Goal: Task Accomplishment & Management: Manage account settings

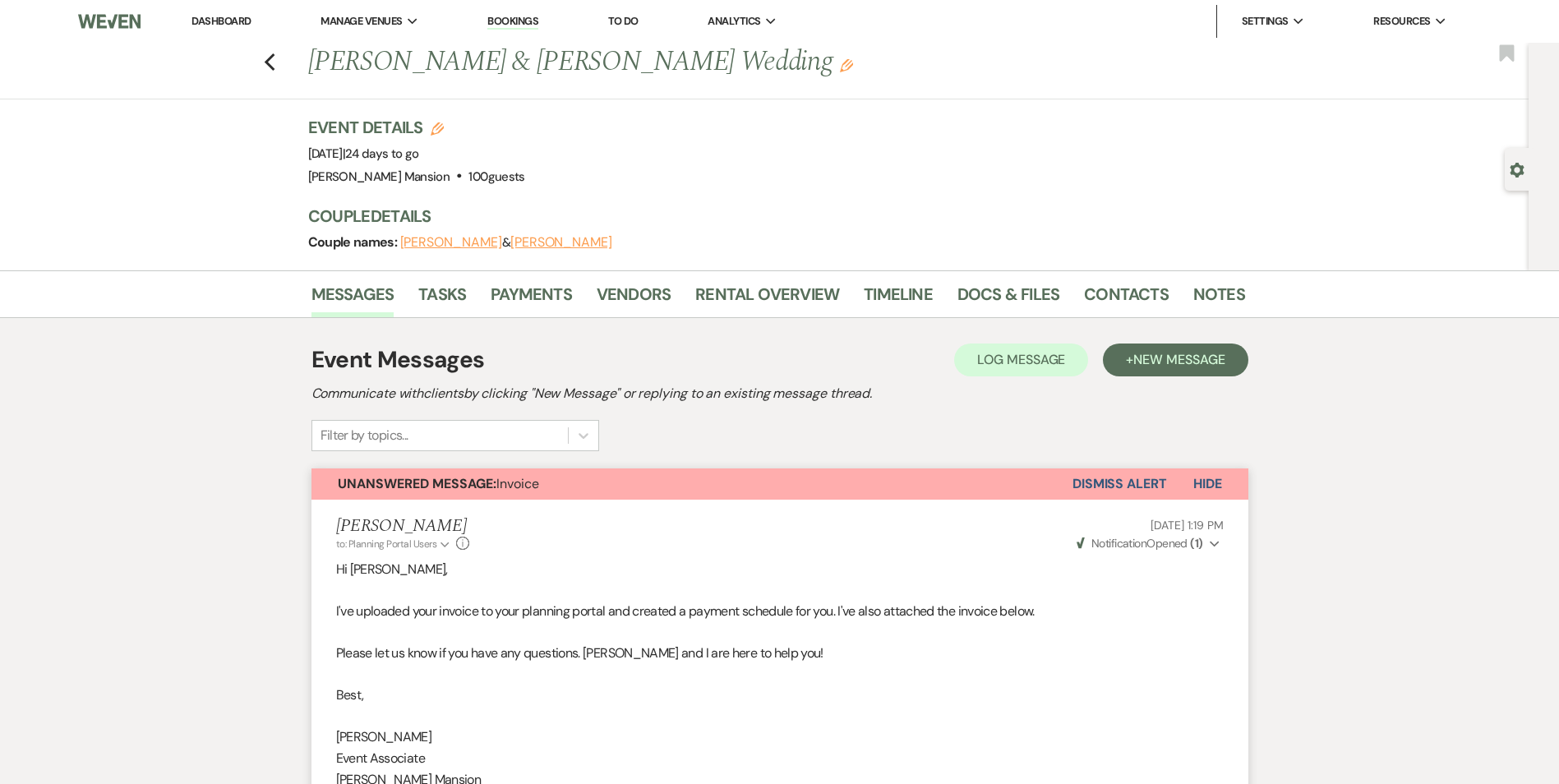
click at [241, 18] on link "Dashboard" at bounding box center [220, 21] width 59 height 14
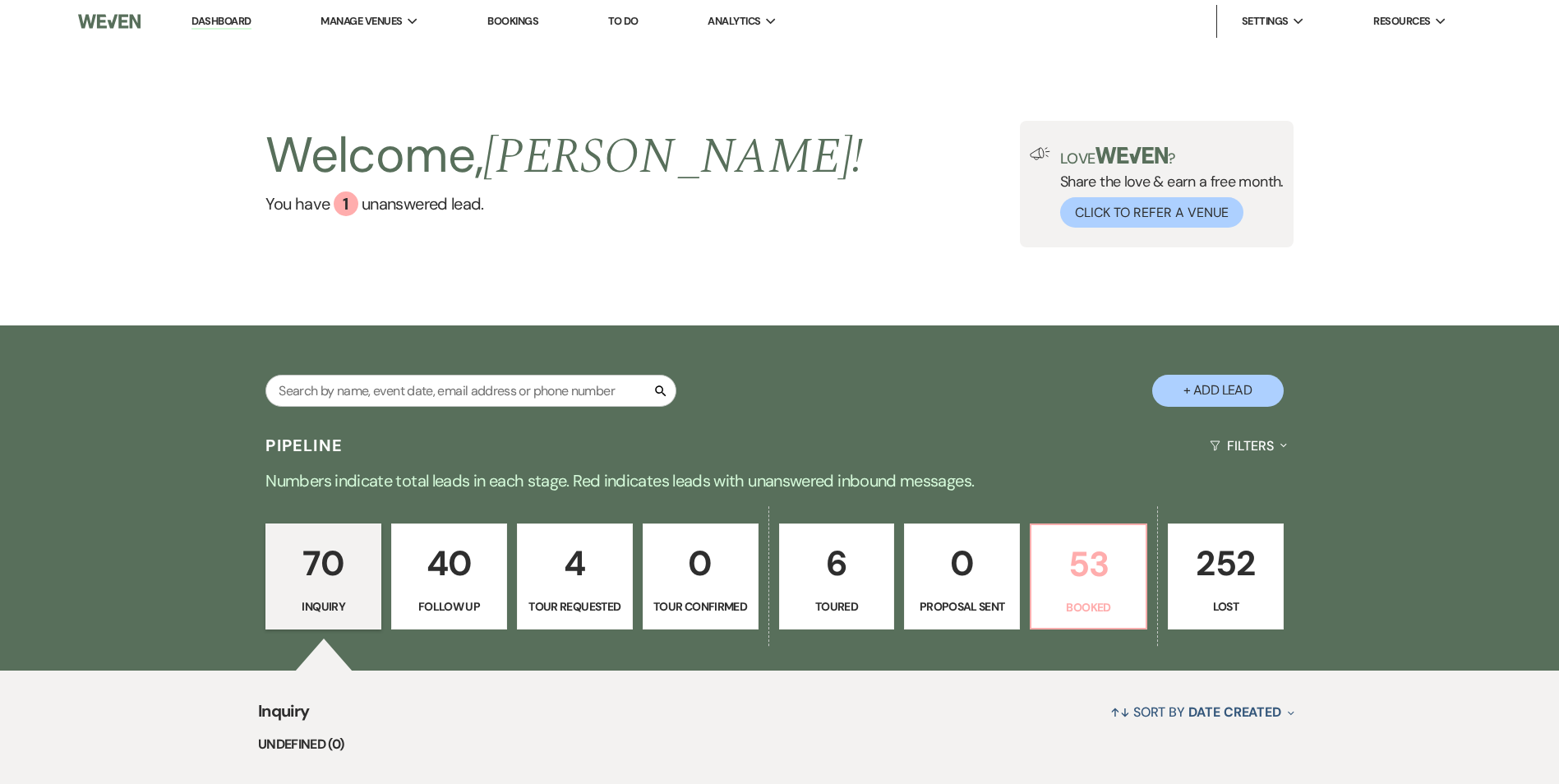
click at [1115, 579] on p "53" at bounding box center [1088, 564] width 94 height 55
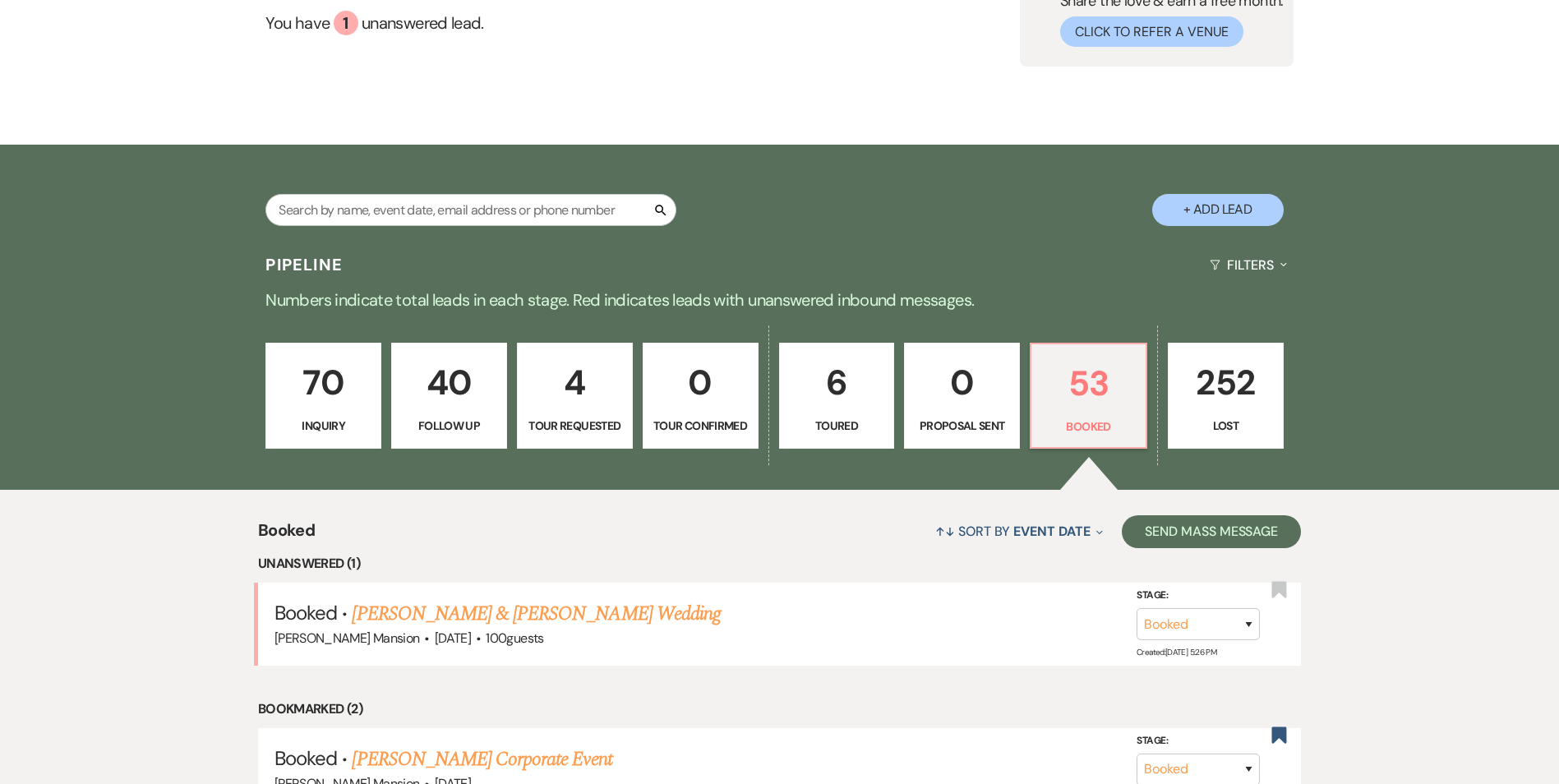
scroll to position [575, 0]
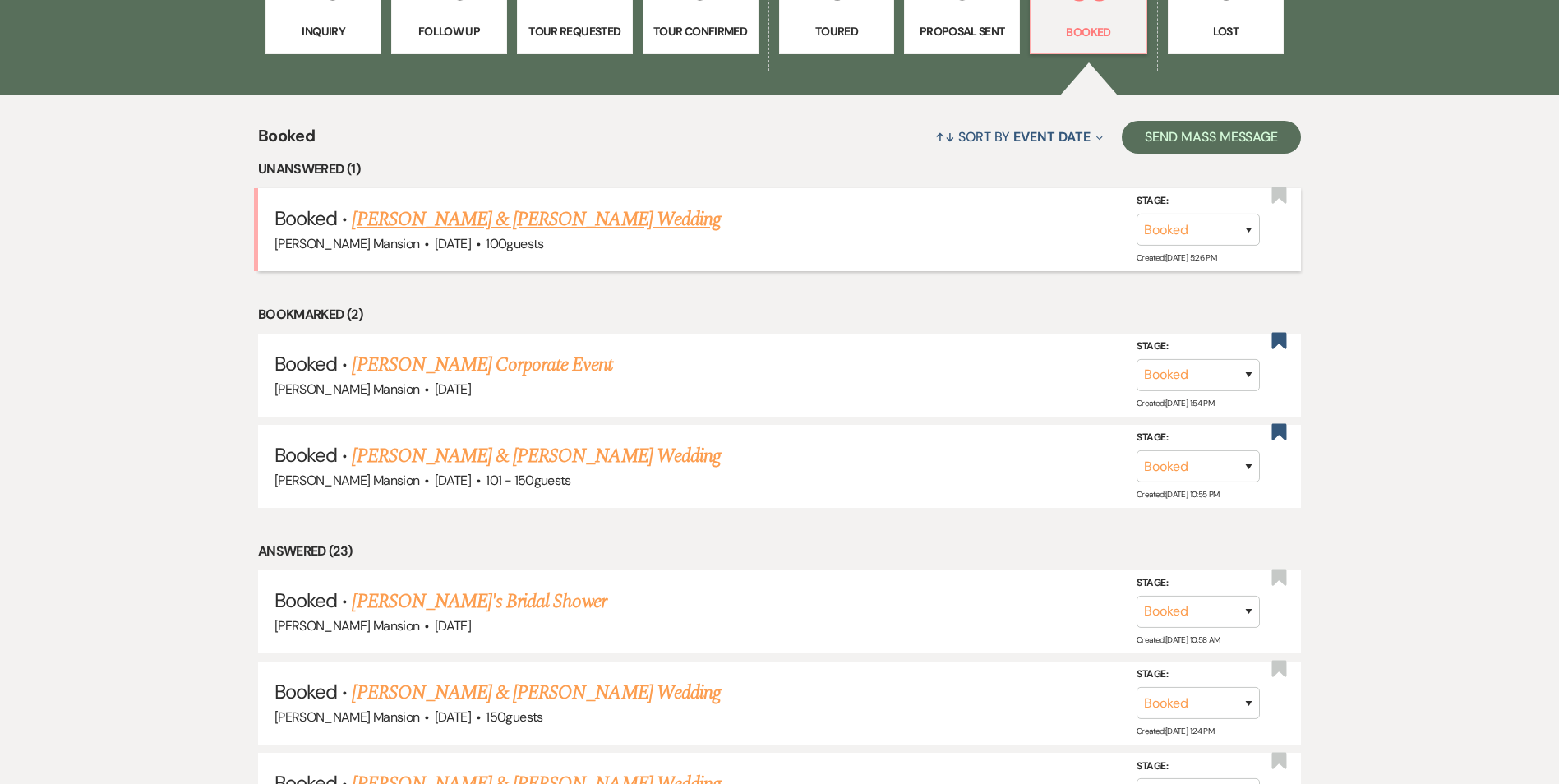
click at [458, 214] on link "[PERSON_NAME] & [PERSON_NAME] Wedding" at bounding box center [535, 219] width 368 height 29
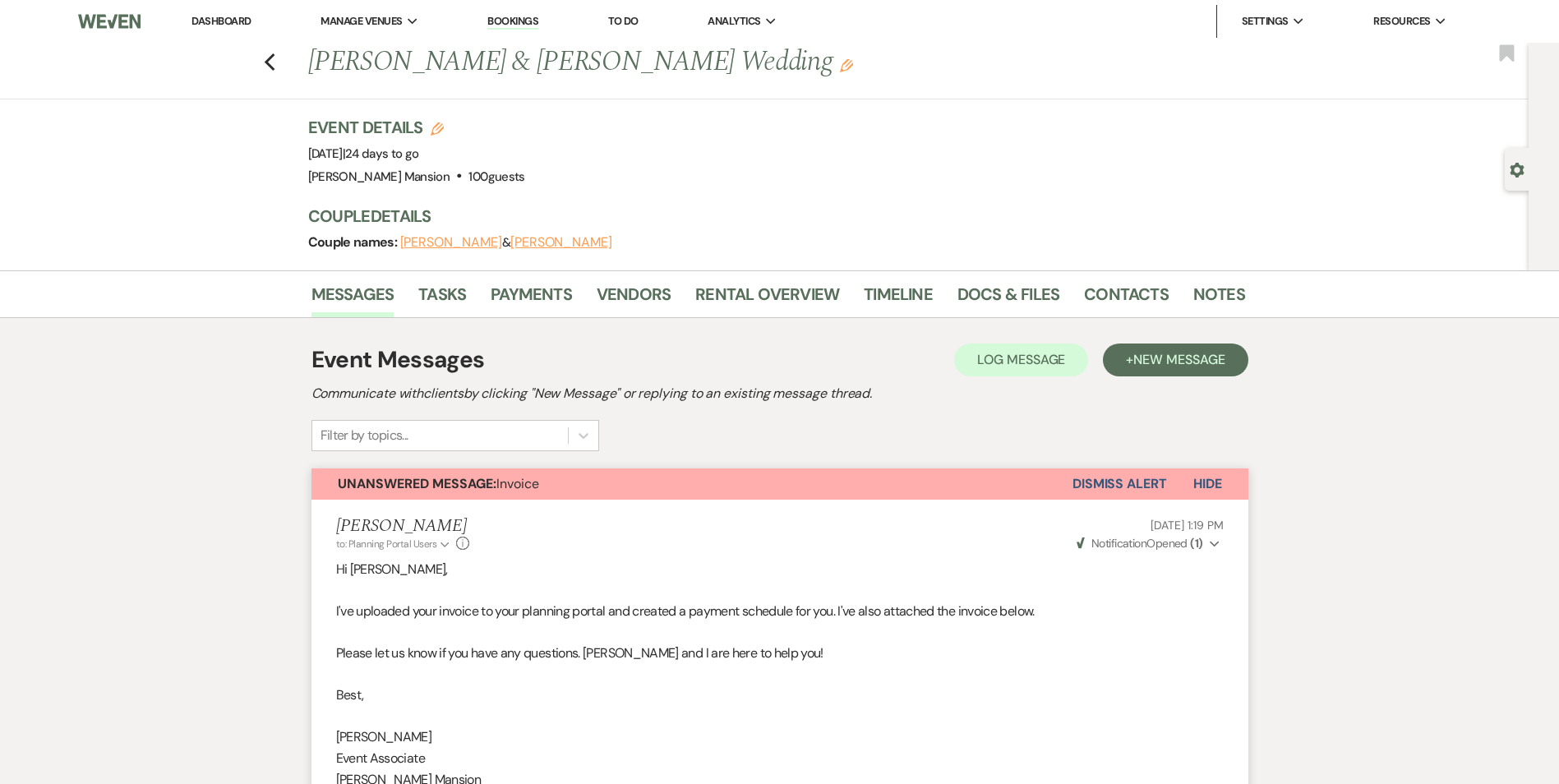
click at [1131, 483] on button "Dismiss Alert" at bounding box center [1120, 483] width 94 height 31
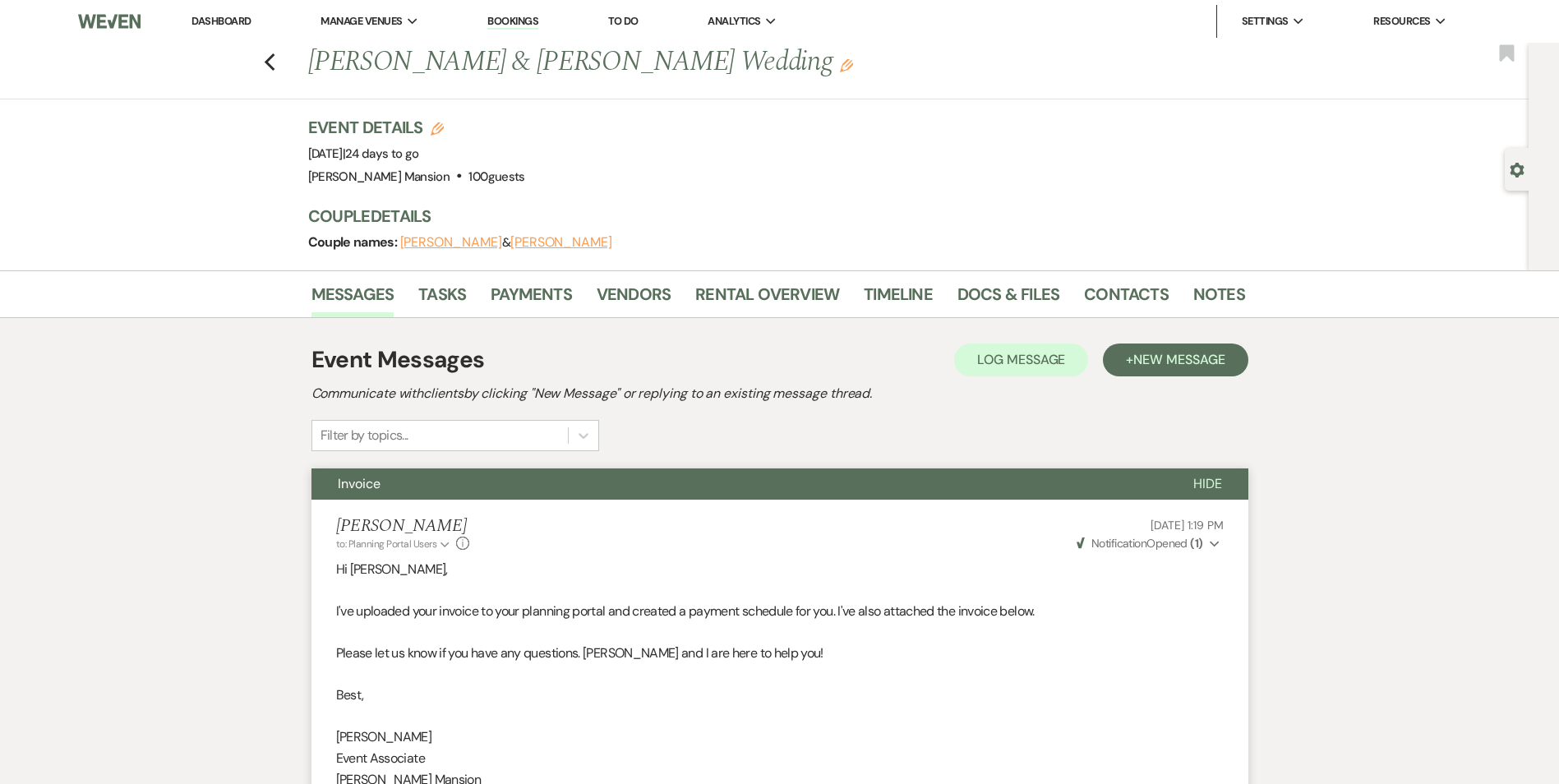
click at [215, 24] on link "Dashboard" at bounding box center [220, 21] width 59 height 14
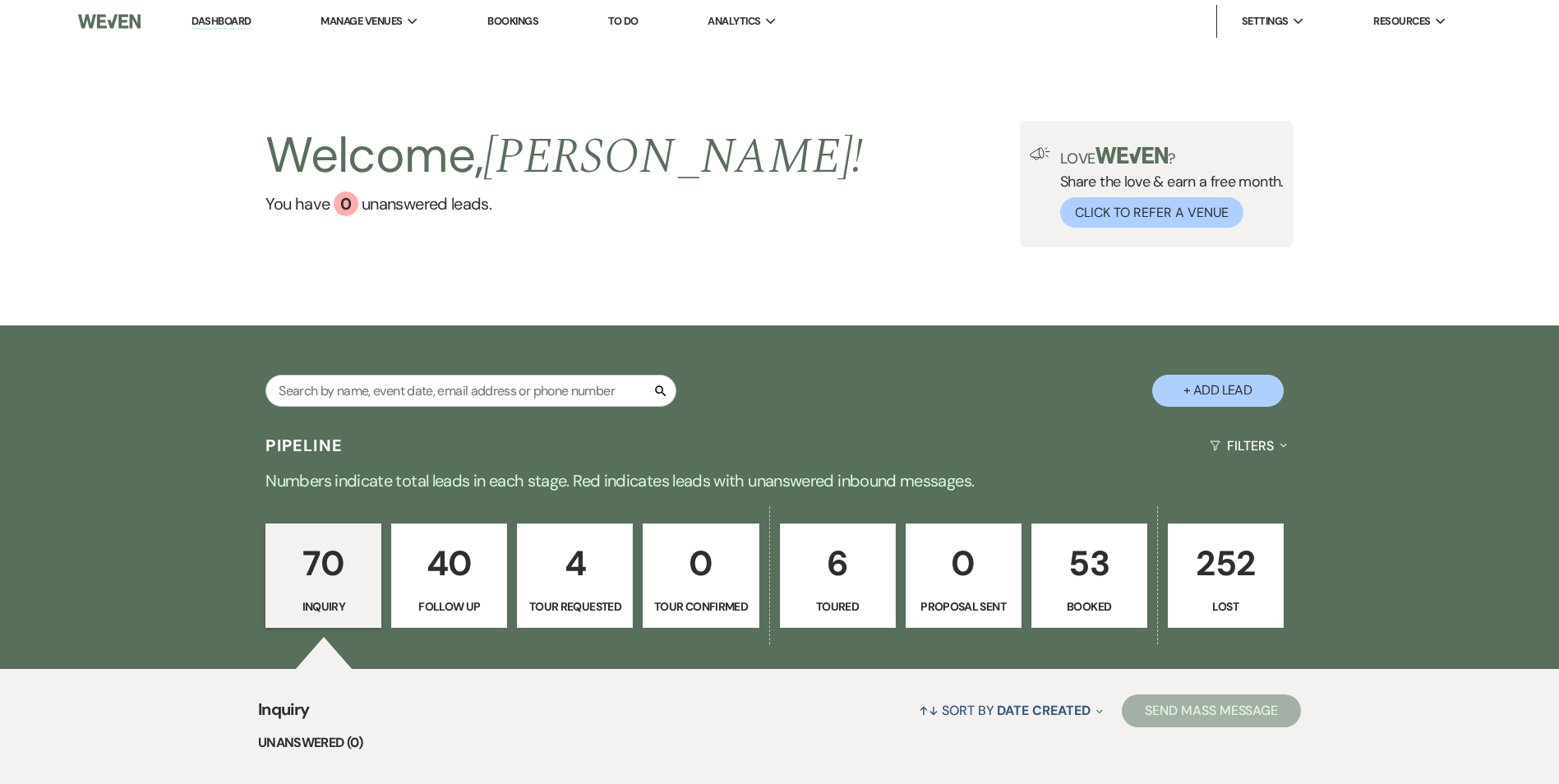
click at [1076, 563] on p "53" at bounding box center [1089, 564] width 94 height 55
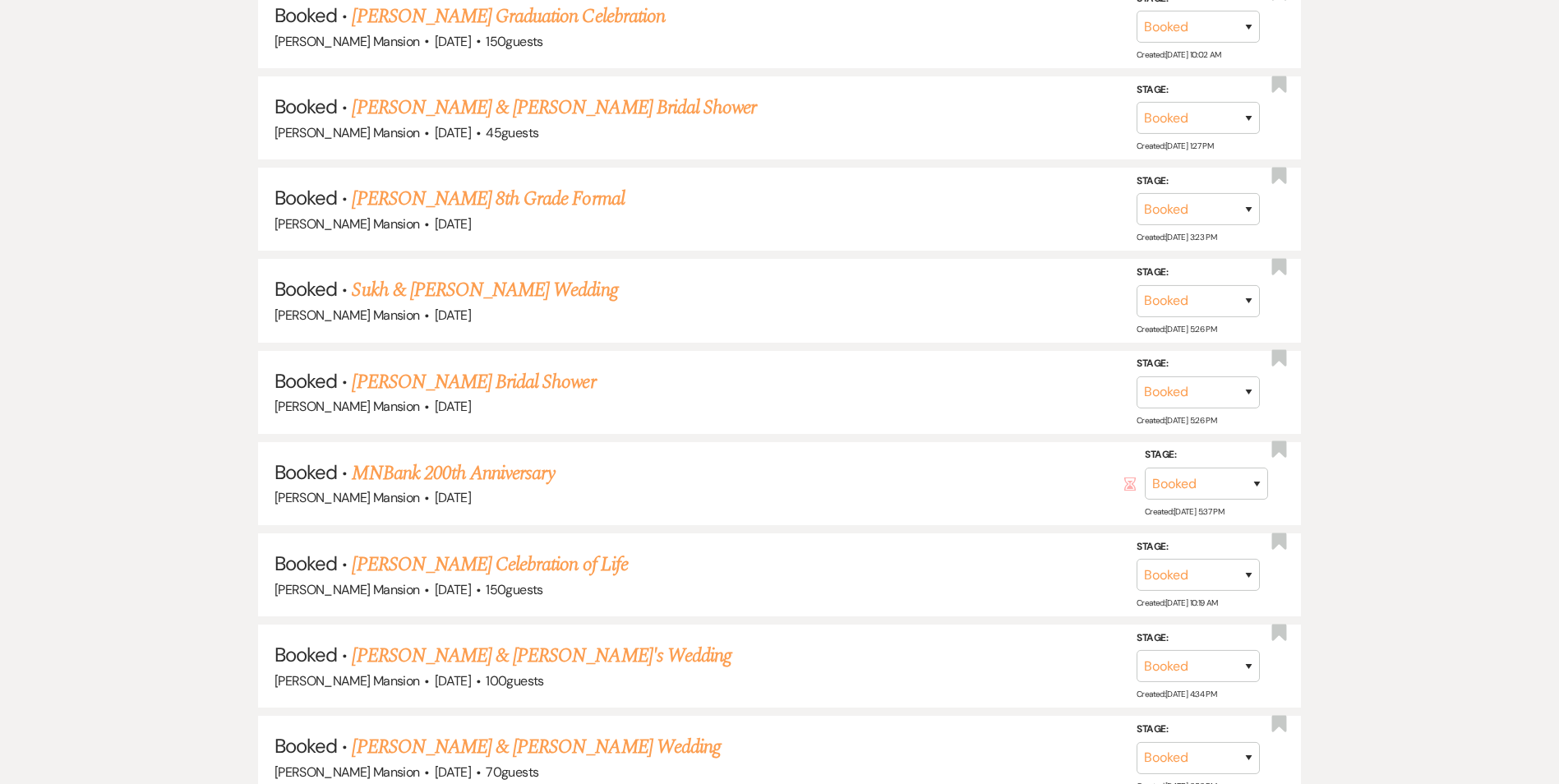
scroll to position [5108, 0]
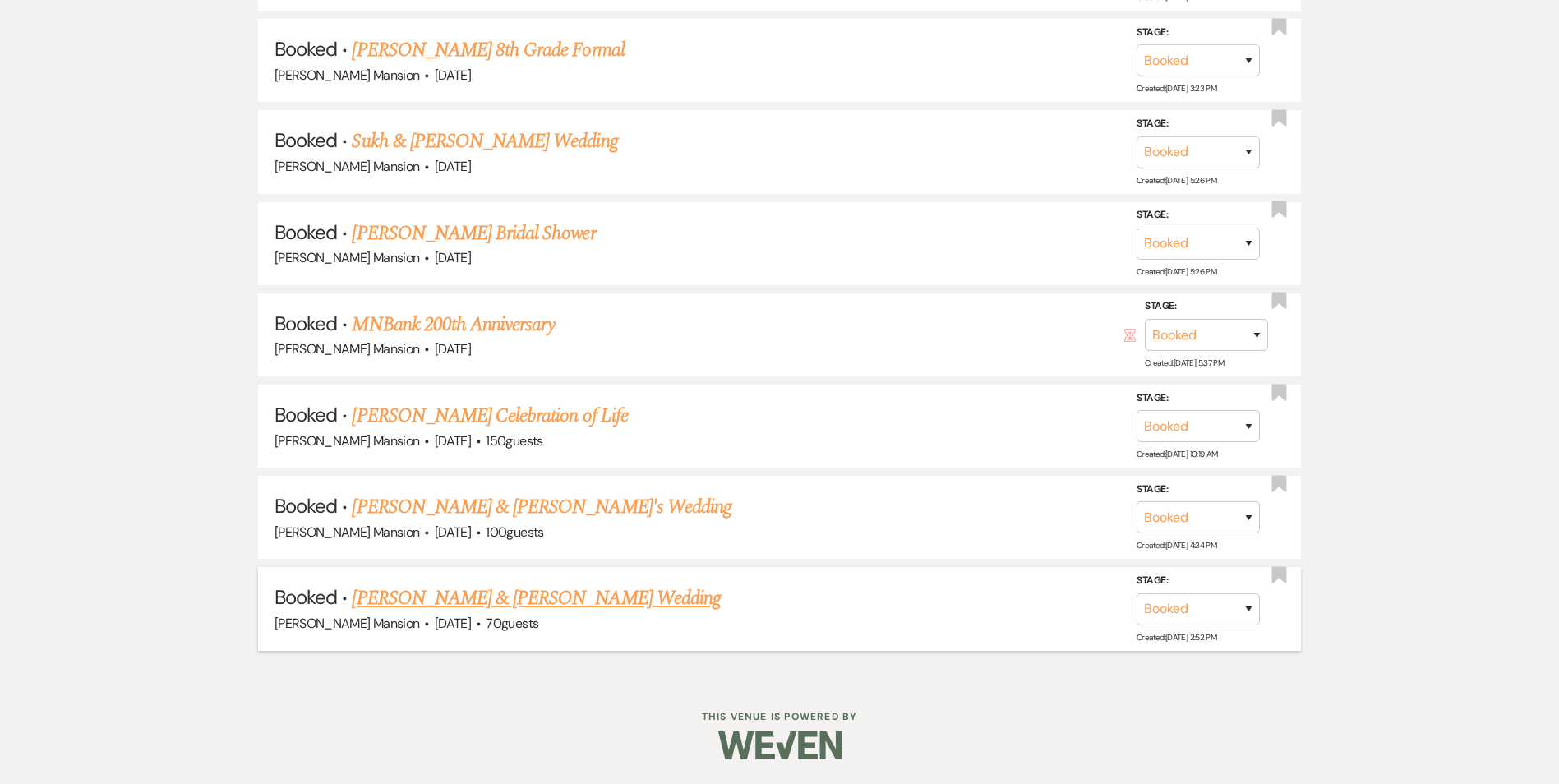
click at [454, 604] on link "[PERSON_NAME] & [PERSON_NAME] Wedding" at bounding box center [535, 598] width 368 height 29
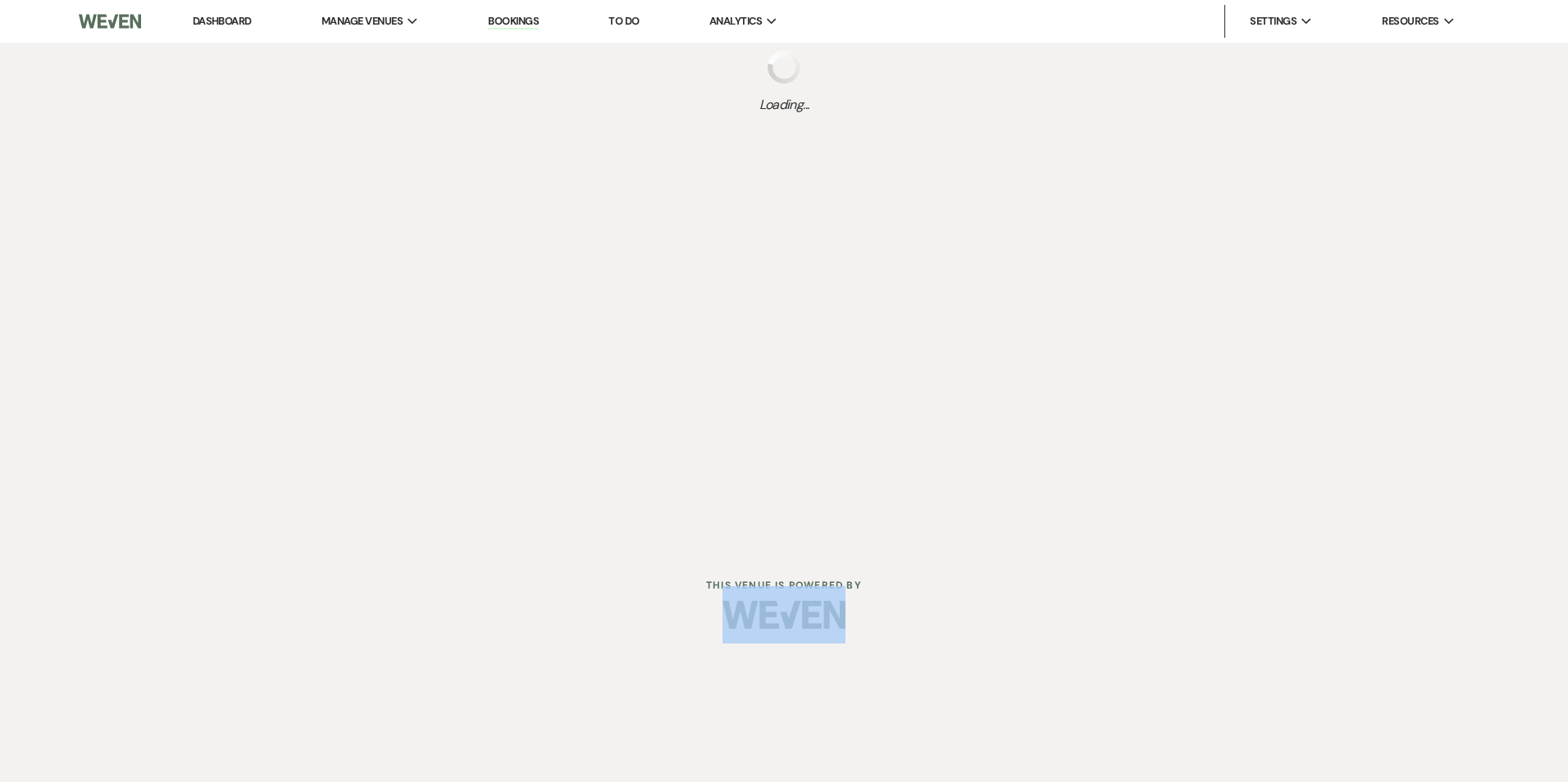
click at [453, 603] on div at bounding box center [784, 615] width 840 height 77
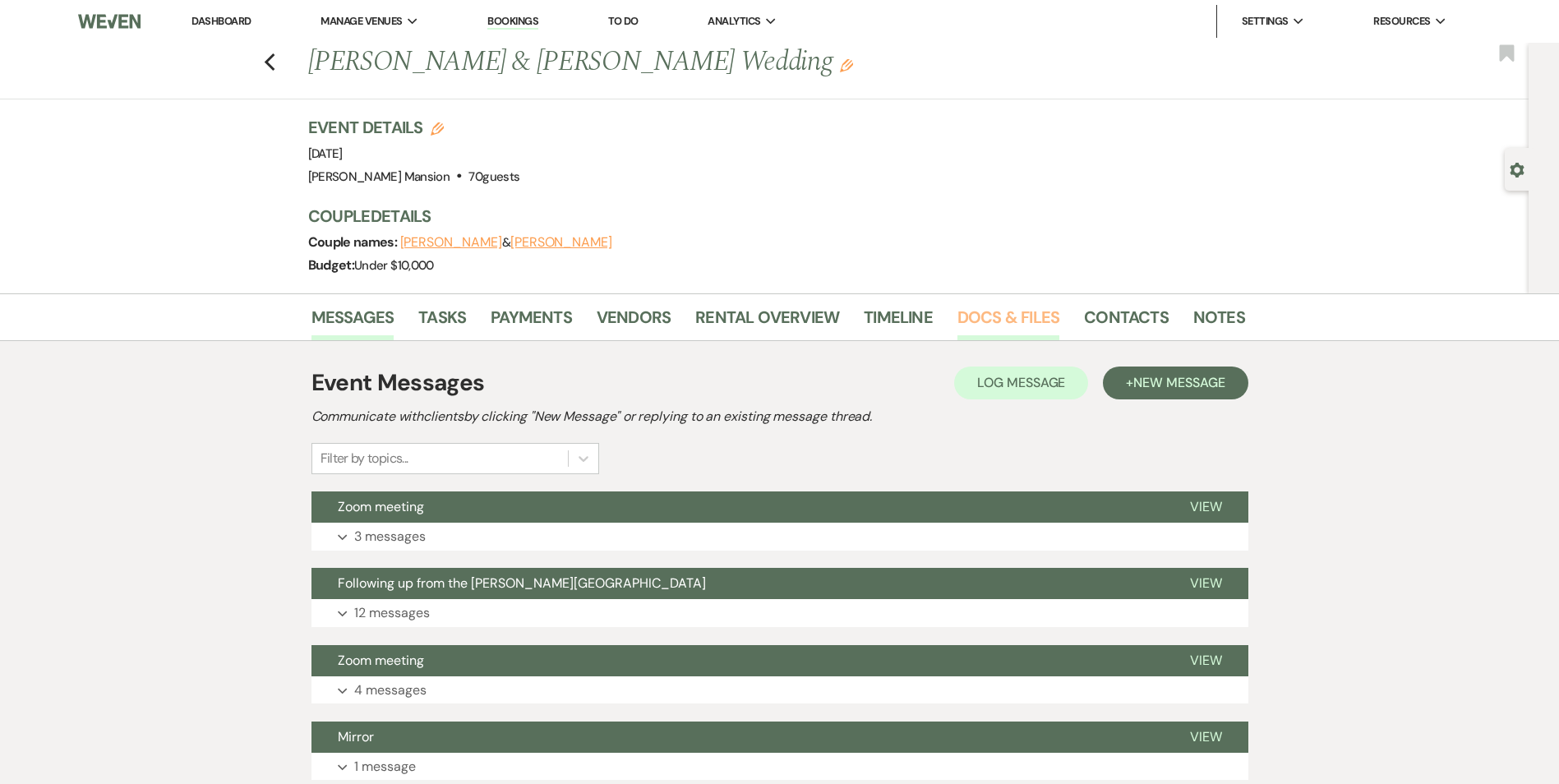
click at [1013, 317] on link "Docs & Files" at bounding box center [1009, 321] width 102 height 36
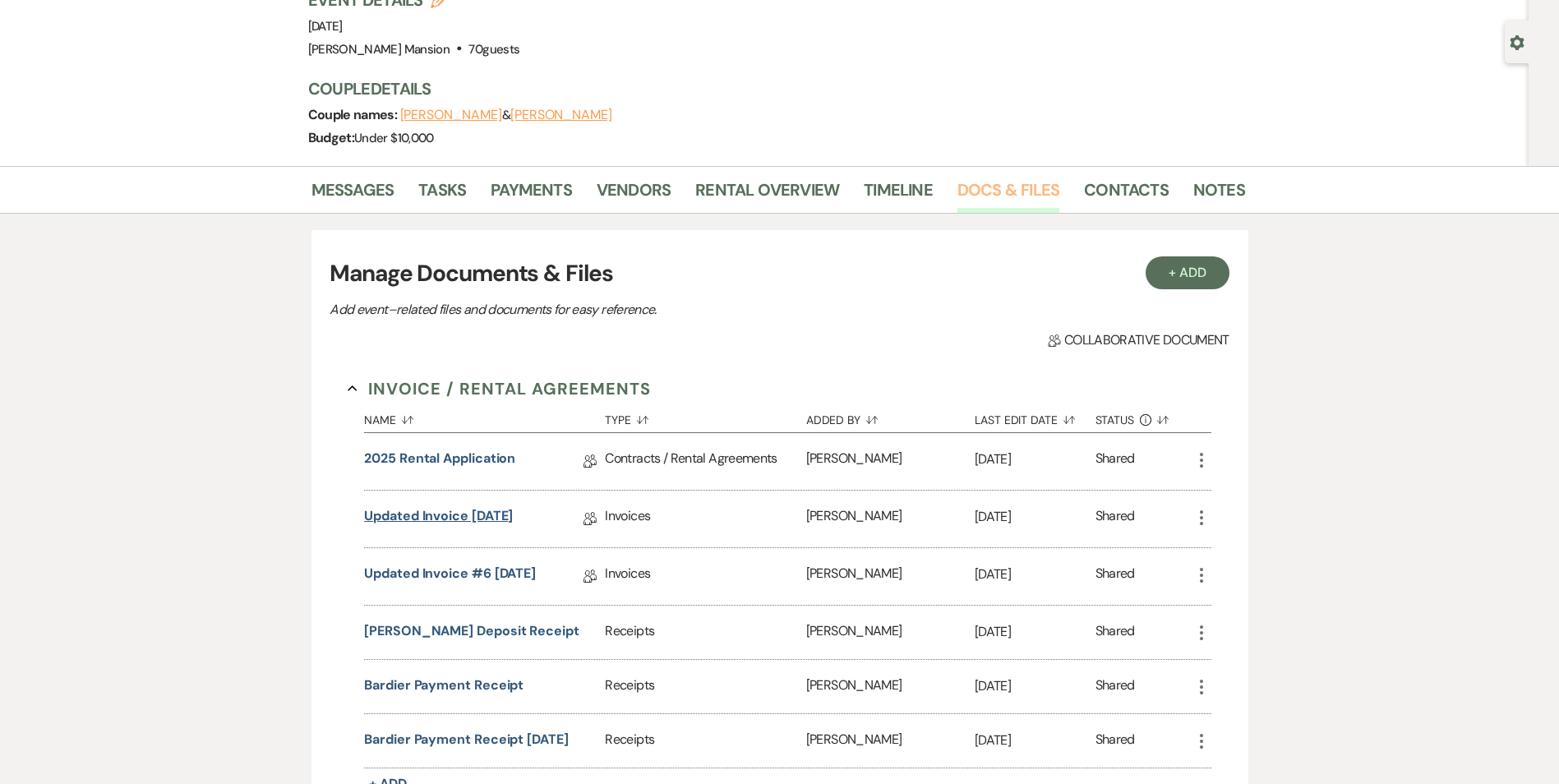
scroll to position [164, 0]
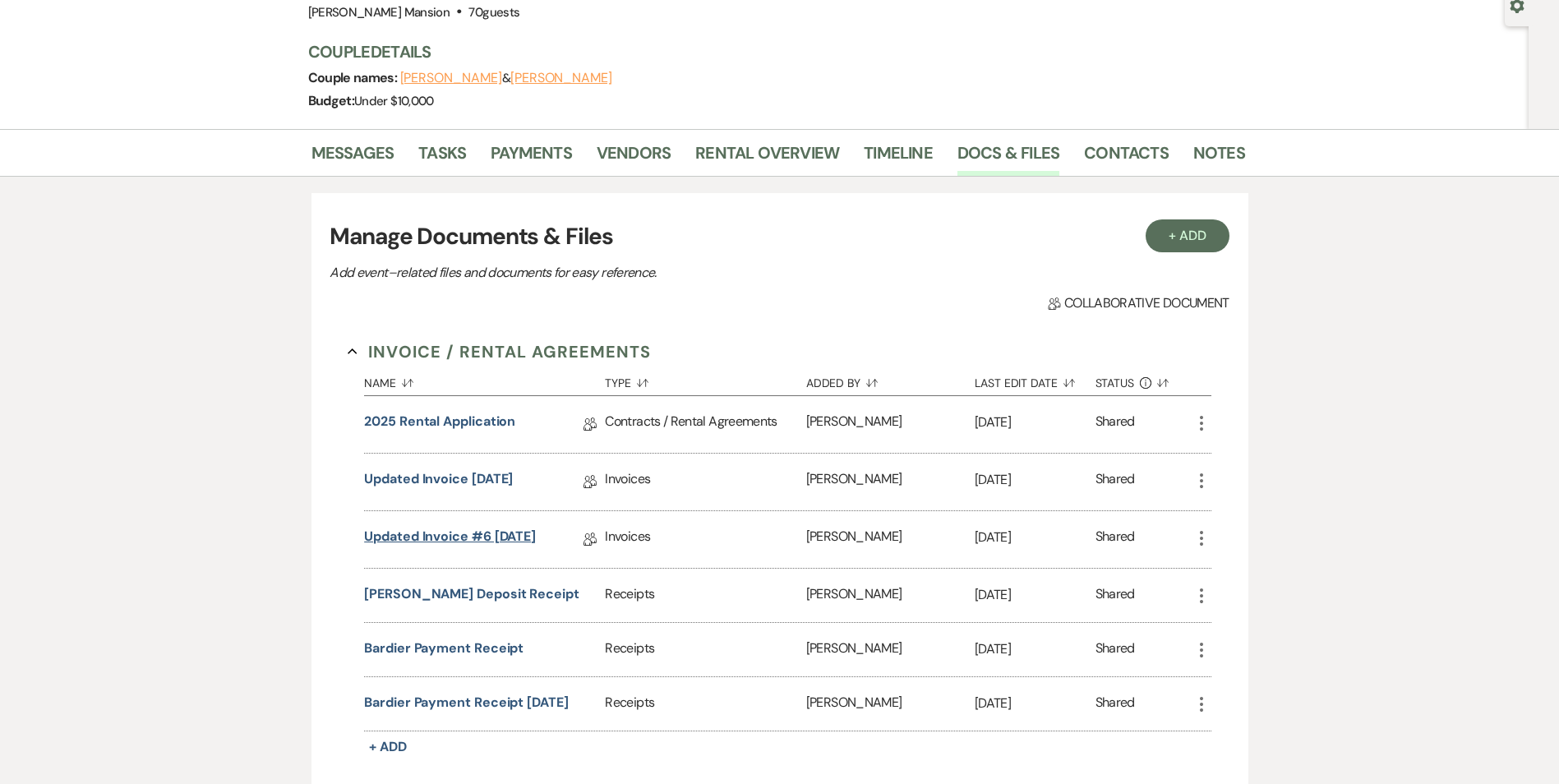
click at [426, 540] on link "Updated Invoice #6 [DATE]" at bounding box center [450, 539] width 172 height 26
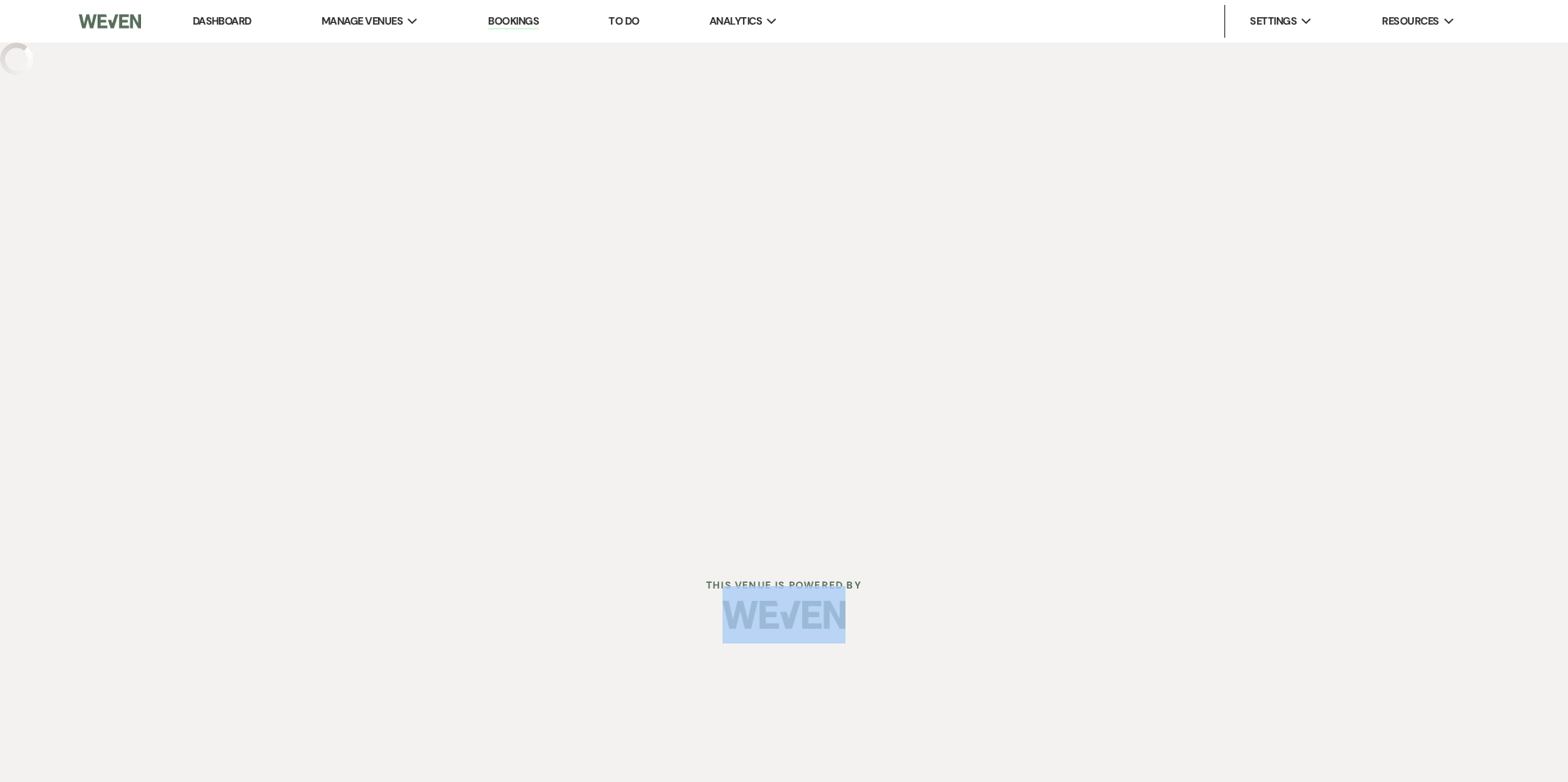
click at [425, 539] on div "Dashboard Manage Venues Expand [PERSON_NAME] Mansion Bookings To Do Analytics E…" at bounding box center [784, 274] width 1568 height 548
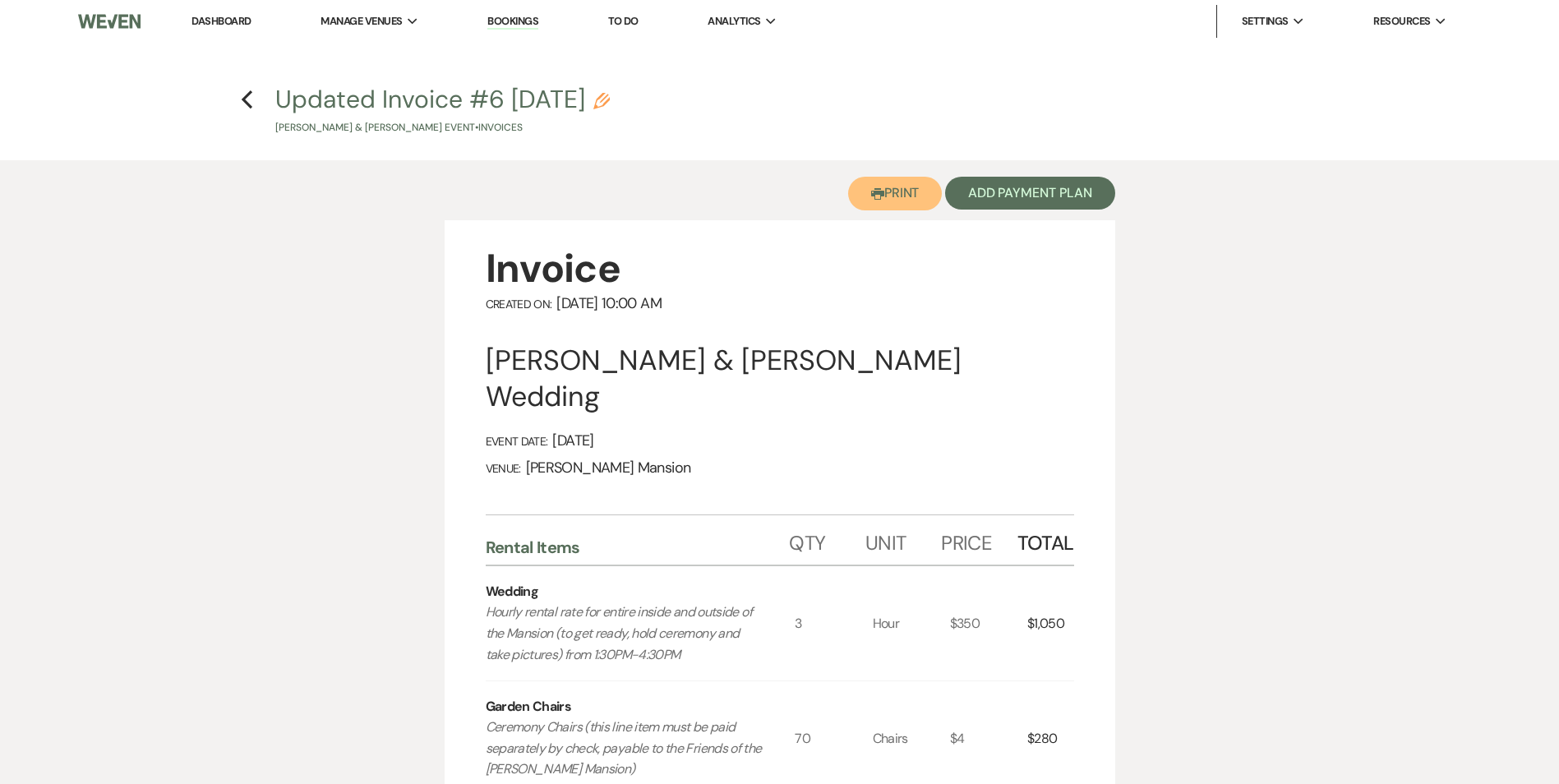
click at [880, 184] on button "Printer Print" at bounding box center [895, 194] width 94 height 33
click at [110, 20] on img at bounding box center [109, 21] width 63 height 34
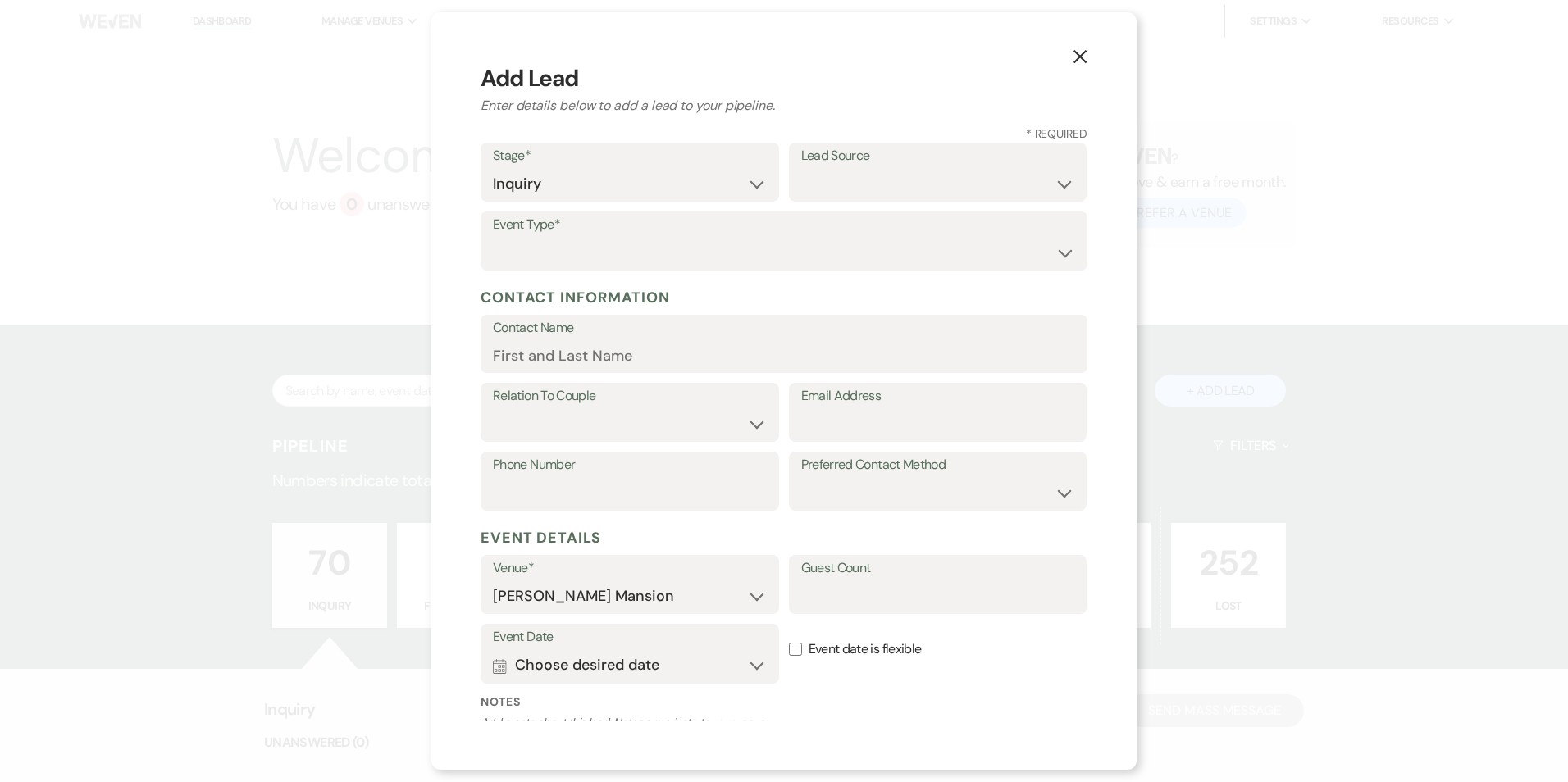
select select "1"
select select "799"
select select "14"
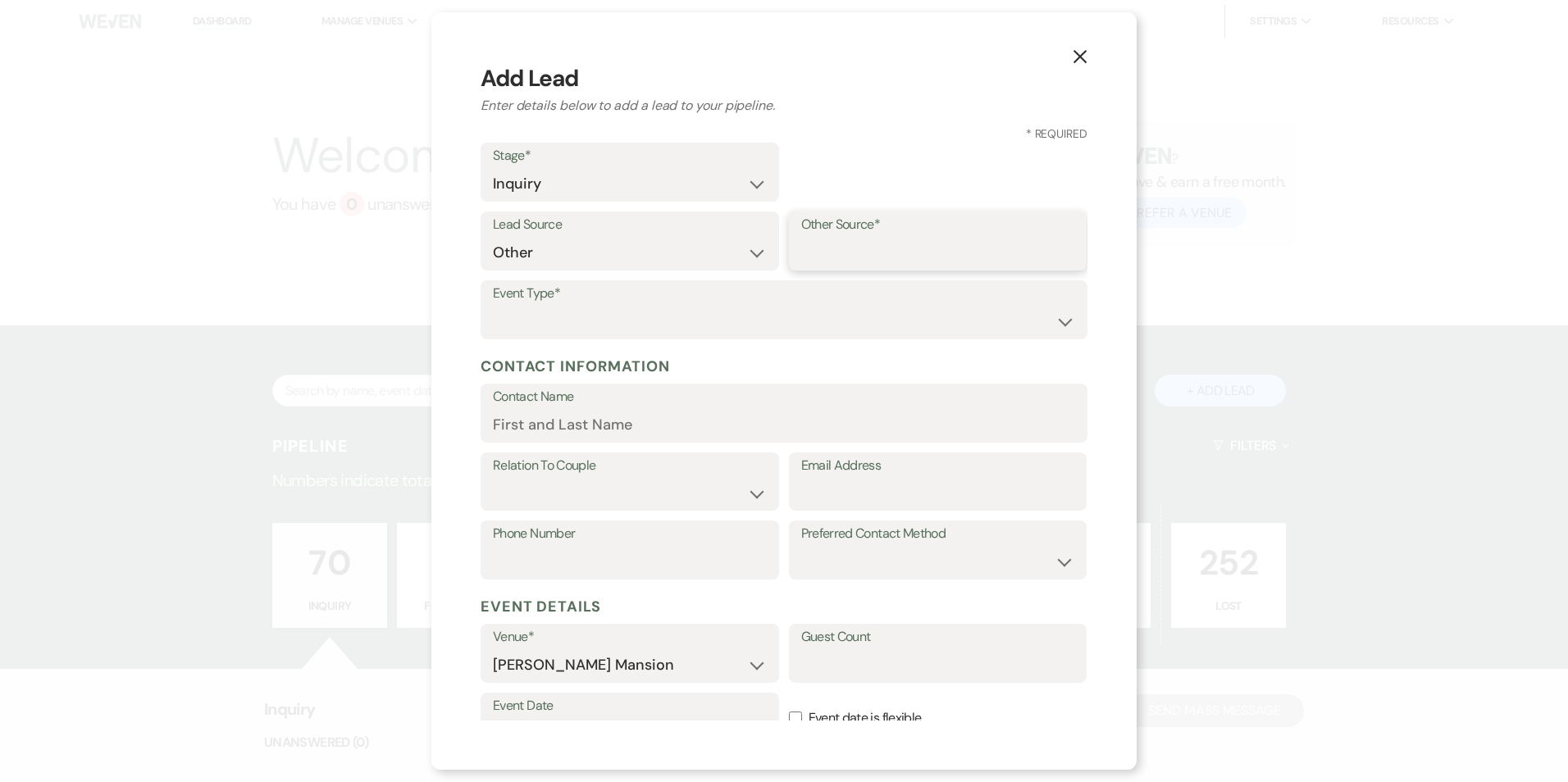
click at [876, 251] on input "Other Source*" at bounding box center [938, 252] width 274 height 32
type input "Phone"
click at [1051, 323] on select "Wedding Anniversary Party Baby Shower Bachelorette / Bachelor Party Birthday Pa…" at bounding box center [784, 321] width 582 height 32
click at [493, 306] on select "Wedding Anniversary Party Baby Shower Bachelorette / Bachelor Party Birthday Pa…" at bounding box center [784, 321] width 582 height 32
click at [590, 309] on select "Wedding Anniversary Party Baby Shower Bachelorette / Bachelor Party Birthday Pa…" at bounding box center [784, 321] width 582 height 32
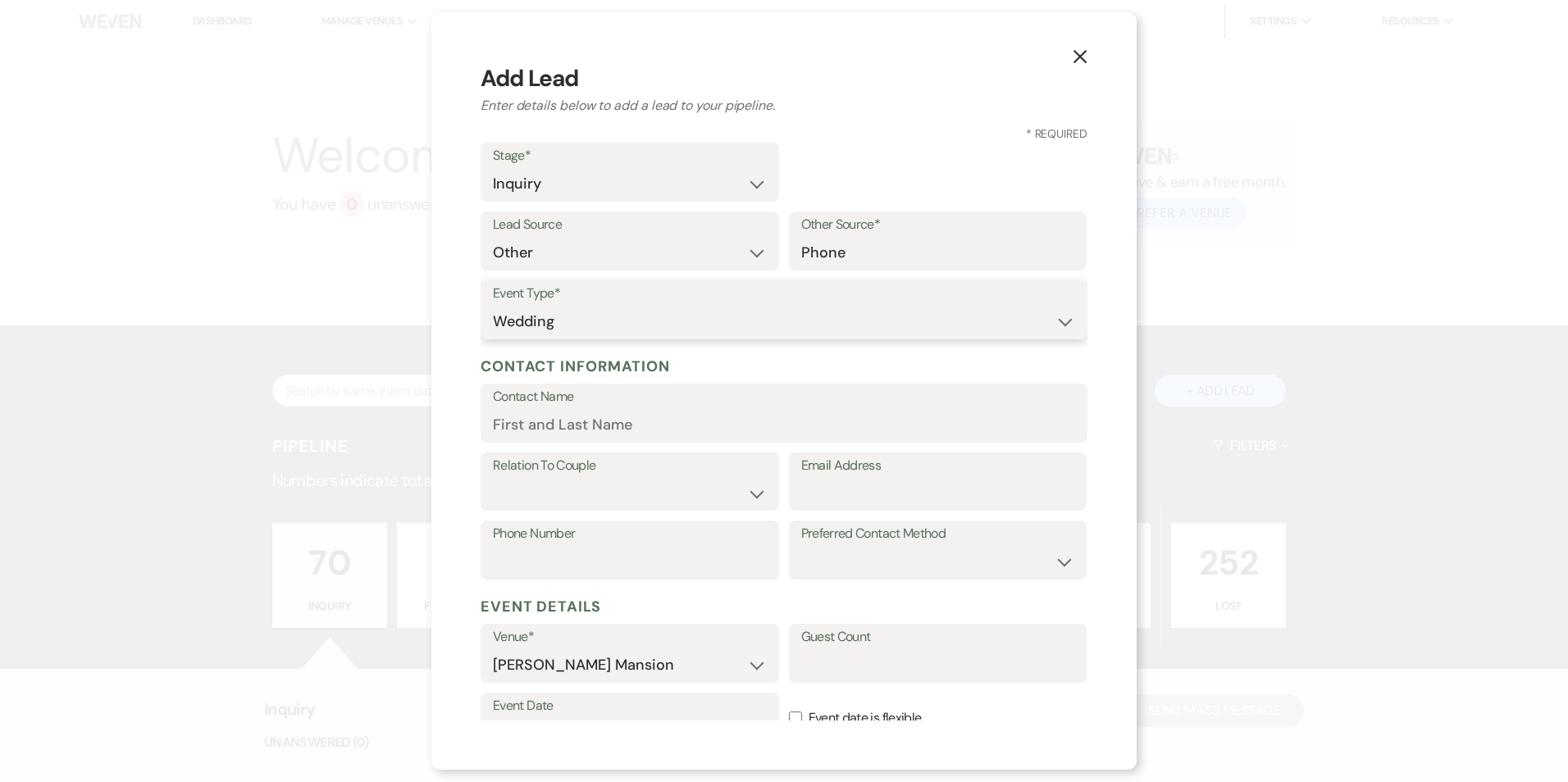
select select "16"
click at [493, 306] on select "Wedding Anniversary Party Baby Shower Bachelorette / Bachelor Party Birthday Pa…" at bounding box center [784, 321] width 582 height 32
click at [552, 400] on label "Contact Name" at bounding box center [784, 397] width 582 height 24
click at [552, 409] on input "Contact Name" at bounding box center [784, 425] width 582 height 32
click at [556, 416] on input "Contact Name" at bounding box center [784, 425] width 582 height 32
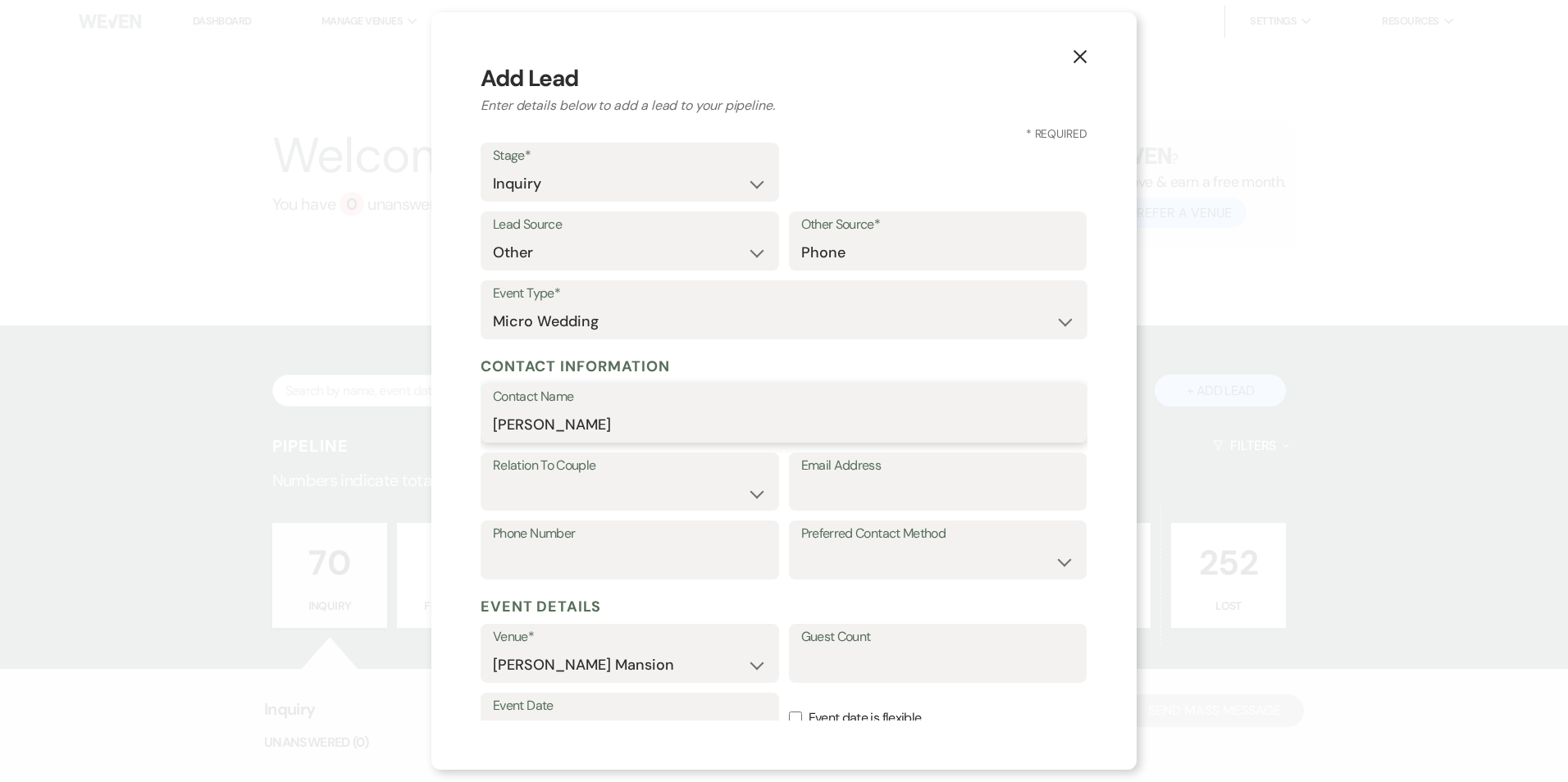
type input "Amanda Vega"
click at [750, 491] on select "Couple Planner Parent of Couple Family Member Friend Other" at bounding box center [630, 493] width 274 height 32
select select "1"
click at [493, 477] on select "Couple Planner Parent of Couple Family Member Friend Other" at bounding box center [630, 493] width 274 height 32
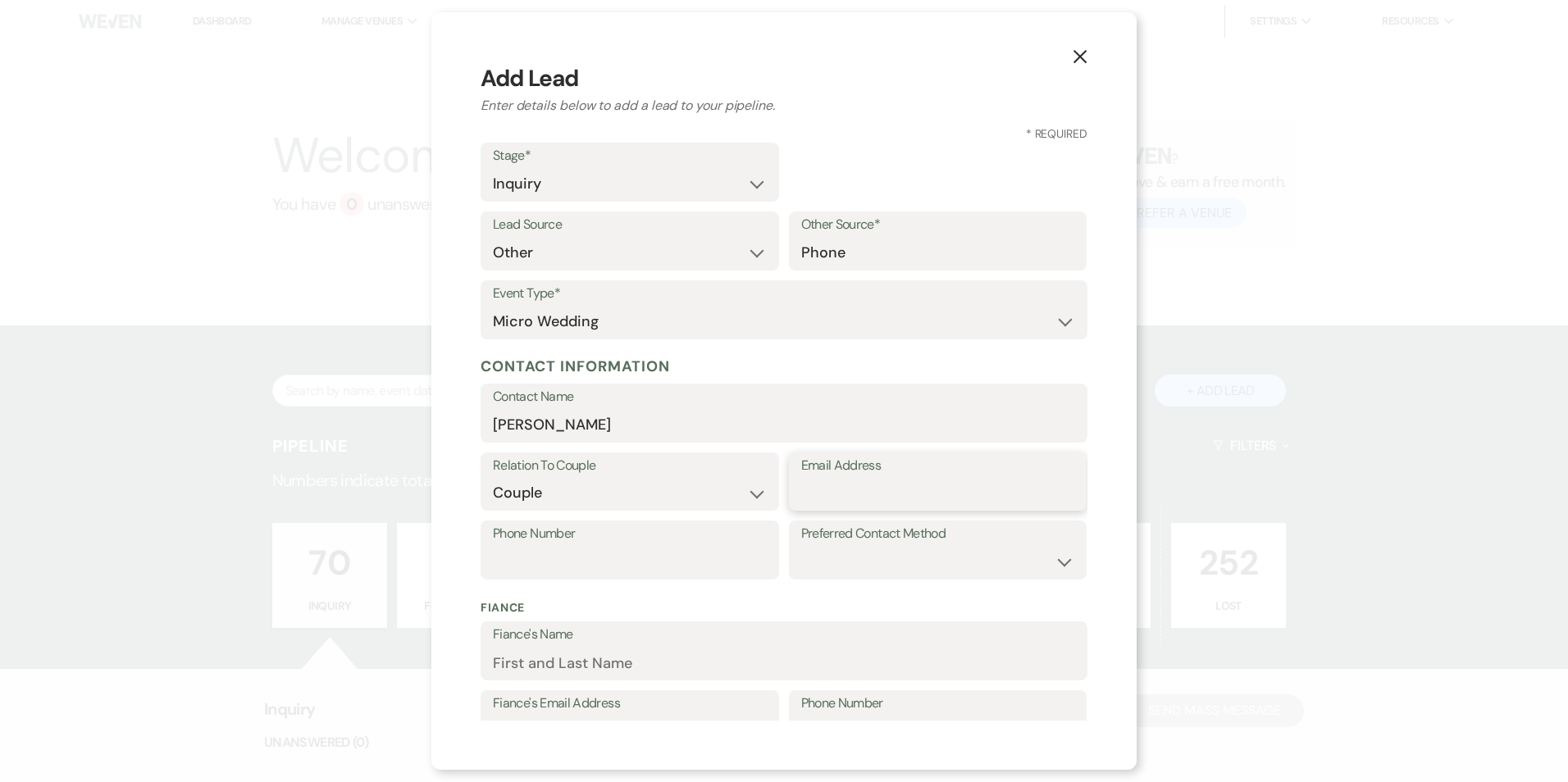
click at [883, 492] on input "Email Address" at bounding box center [938, 493] width 274 height 32
type input "vegaamanda97@gmail.com"
click at [739, 553] on input "Phone Number" at bounding box center [630, 562] width 274 height 32
type input "857-268-8615"
click at [1050, 566] on select "Email Phone Text" at bounding box center [938, 562] width 274 height 32
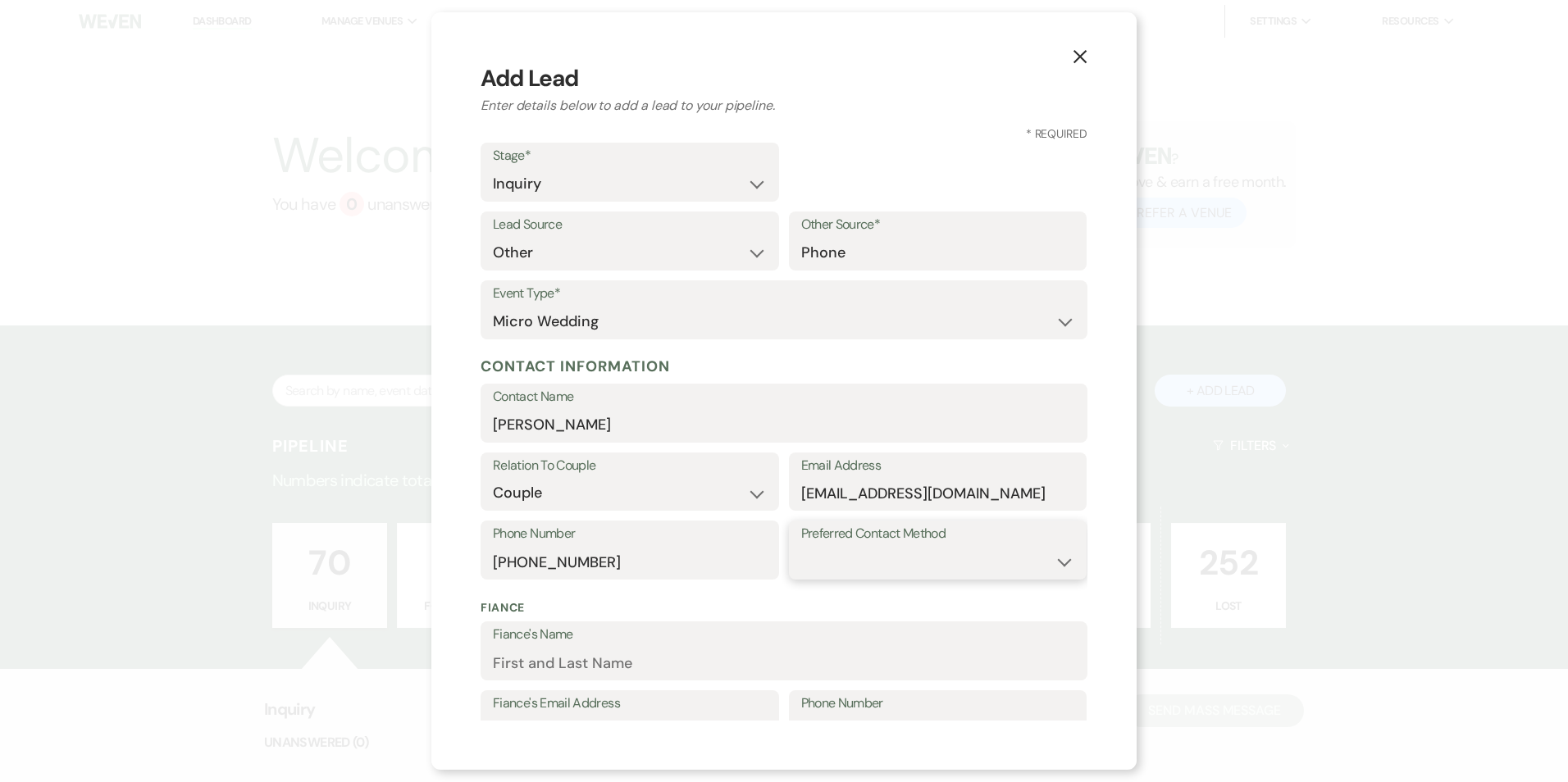
select select "email"
click at [801, 546] on select "Email Phone Text" at bounding box center [938, 562] width 274 height 32
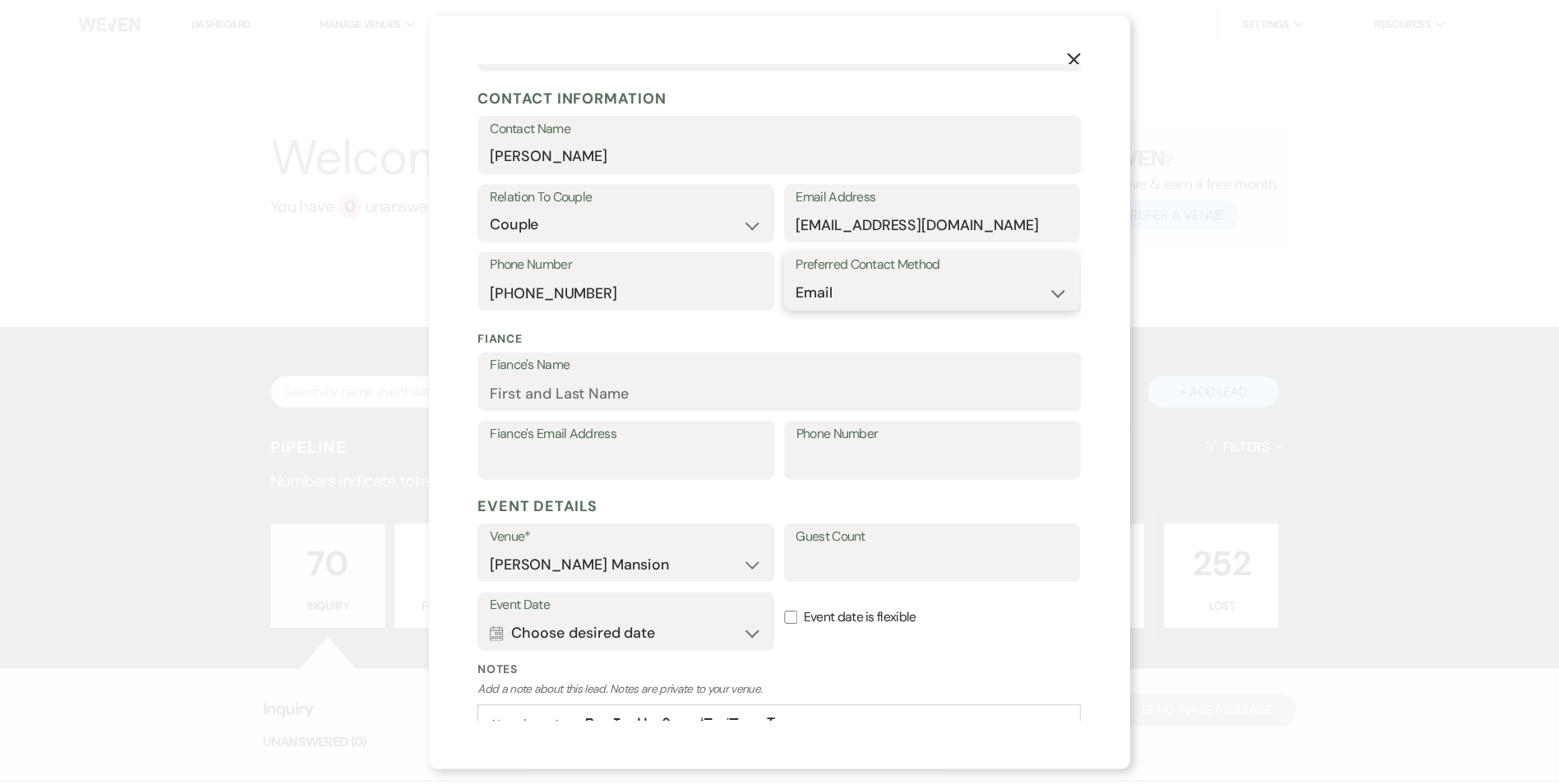
scroll to position [386, 0]
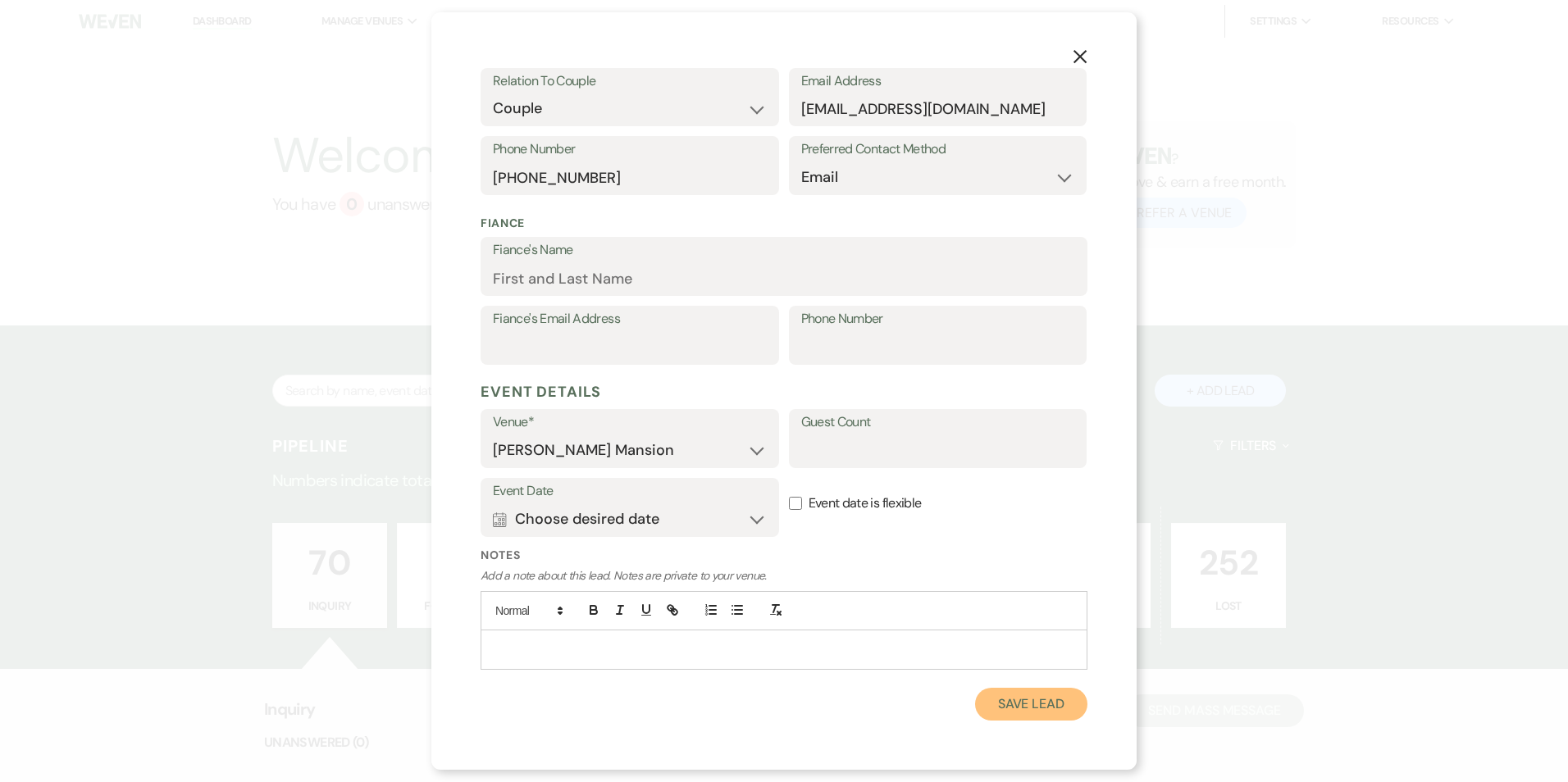
click at [999, 705] on button "Save Lead" at bounding box center [1031, 704] width 112 height 32
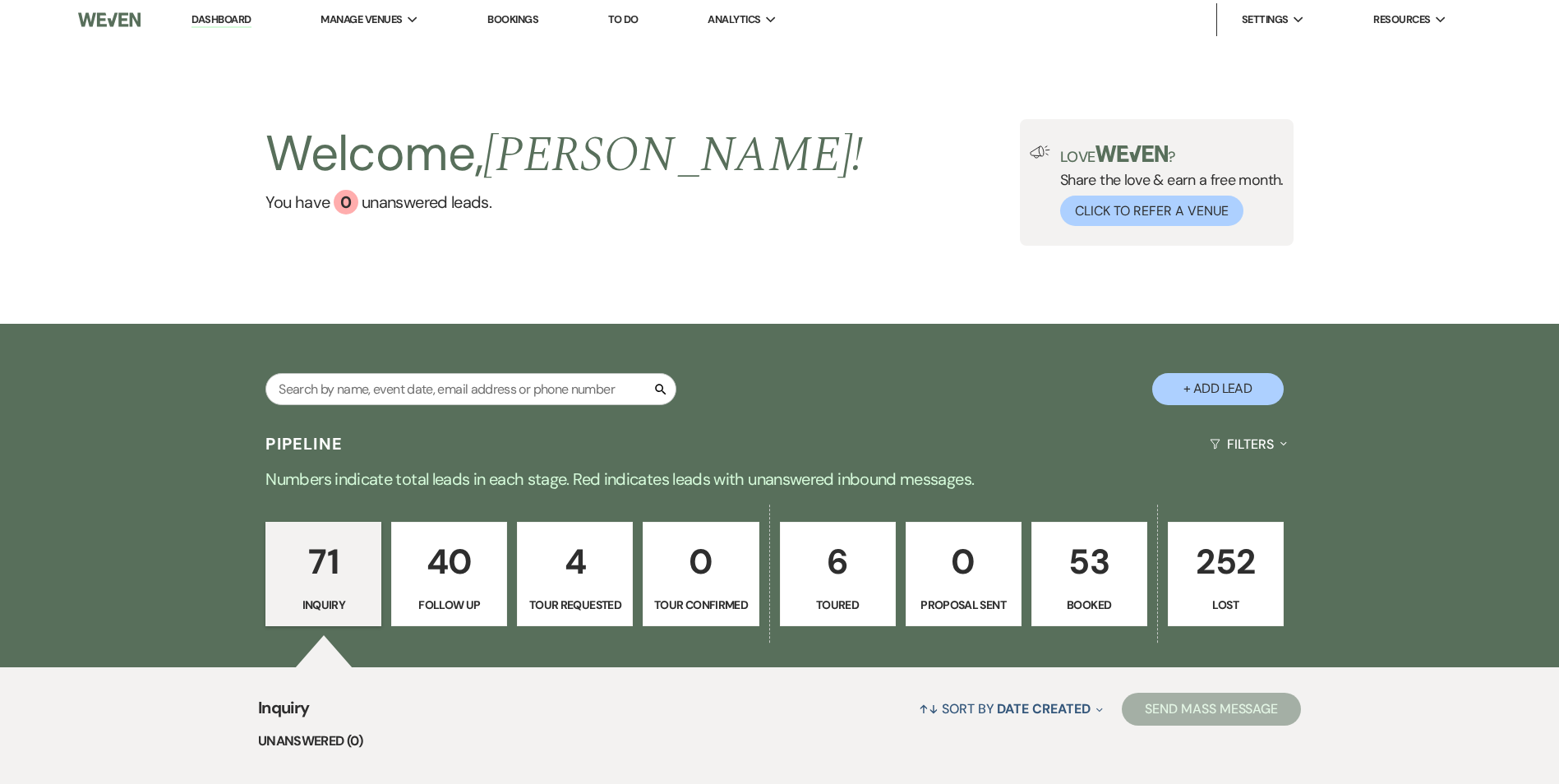
scroll to position [0, 0]
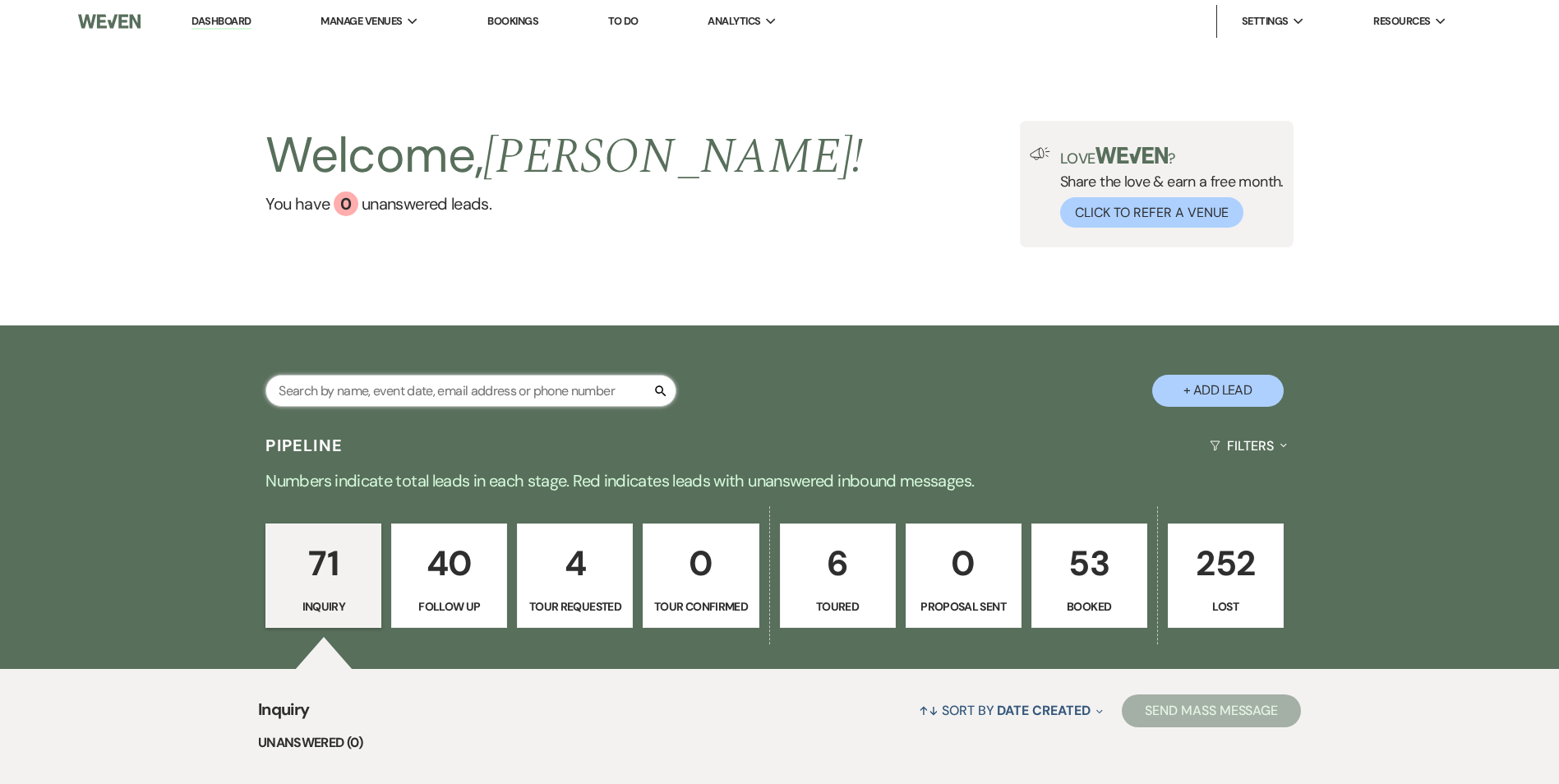
click at [356, 393] on input "text" at bounding box center [471, 391] width 411 height 32
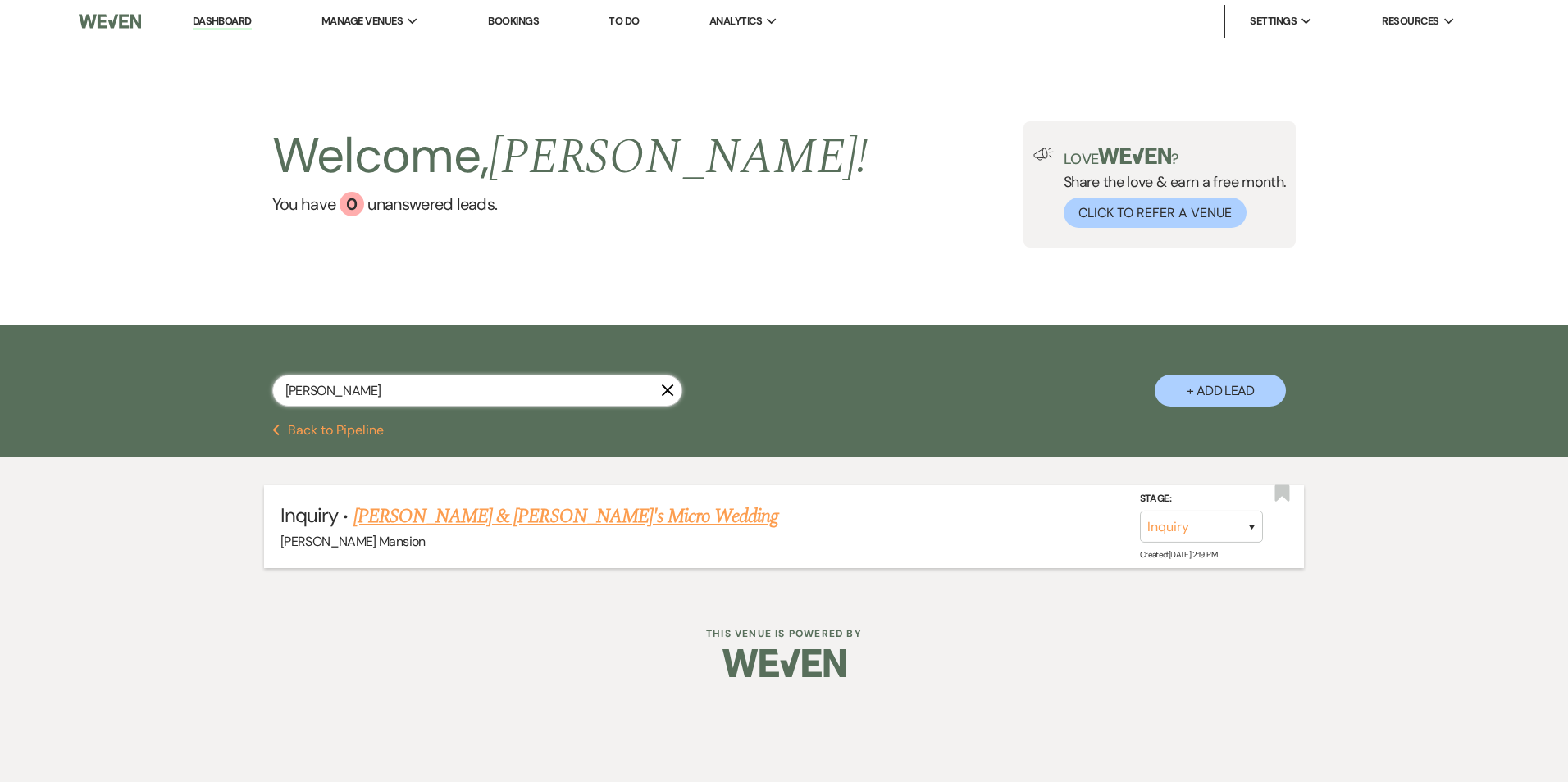
type input "vega"
click at [447, 522] on link "Amanda Vega & Fiance's Micro Wedding" at bounding box center [566, 516] width 426 height 29
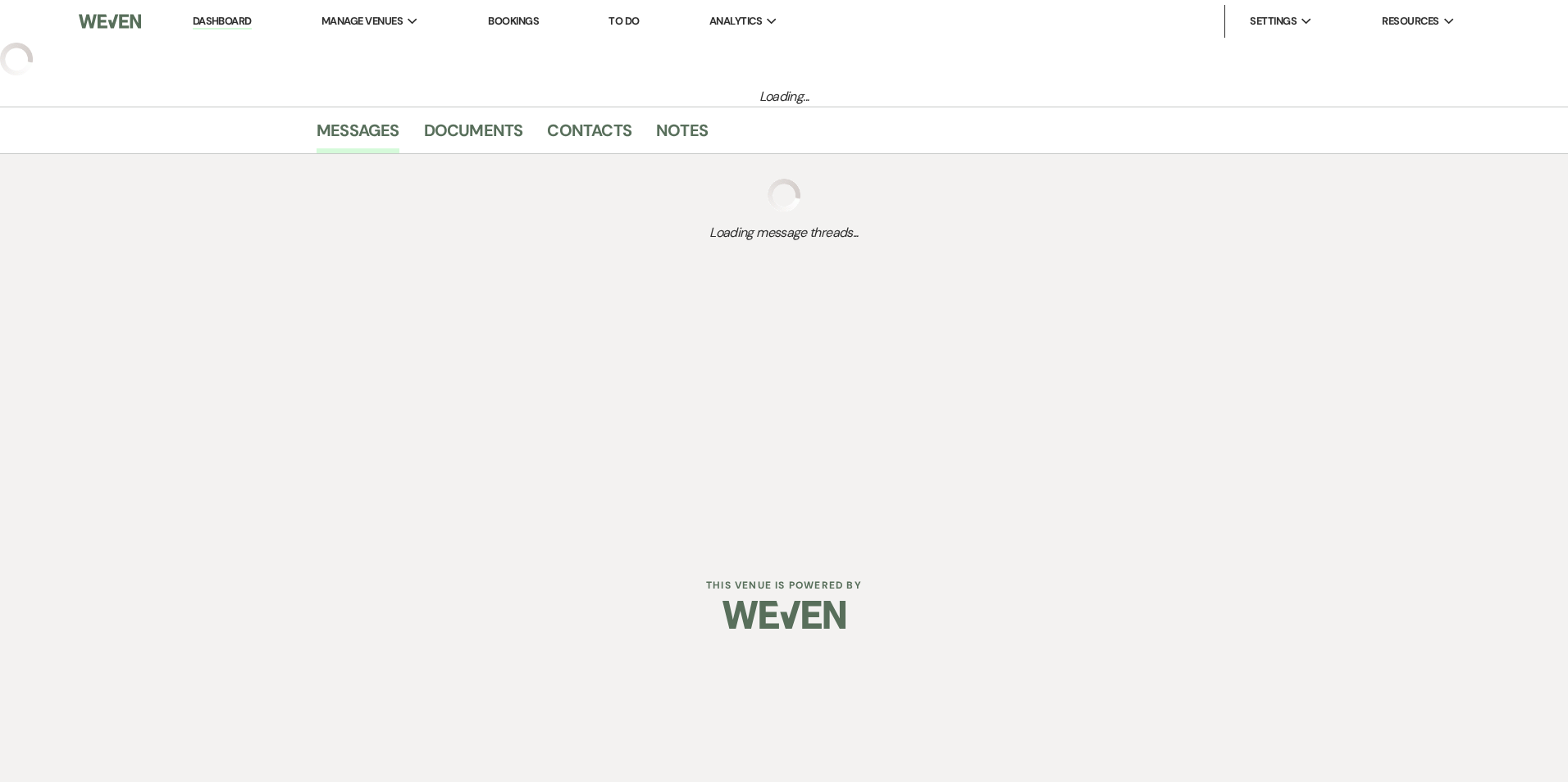
select select "14"
select select "16"
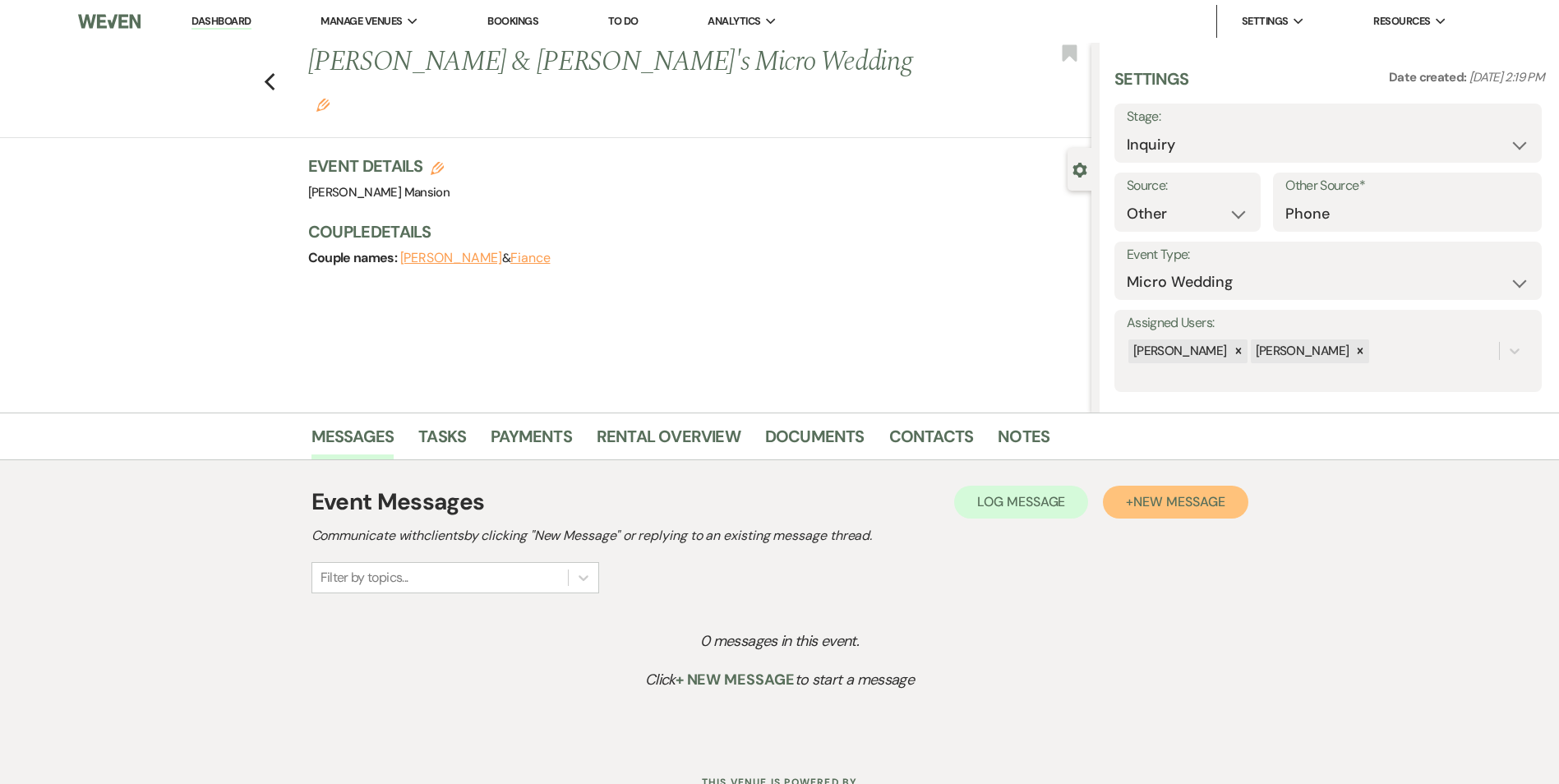
click at [1135, 505] on span "New Message" at bounding box center [1178, 502] width 91 height 18
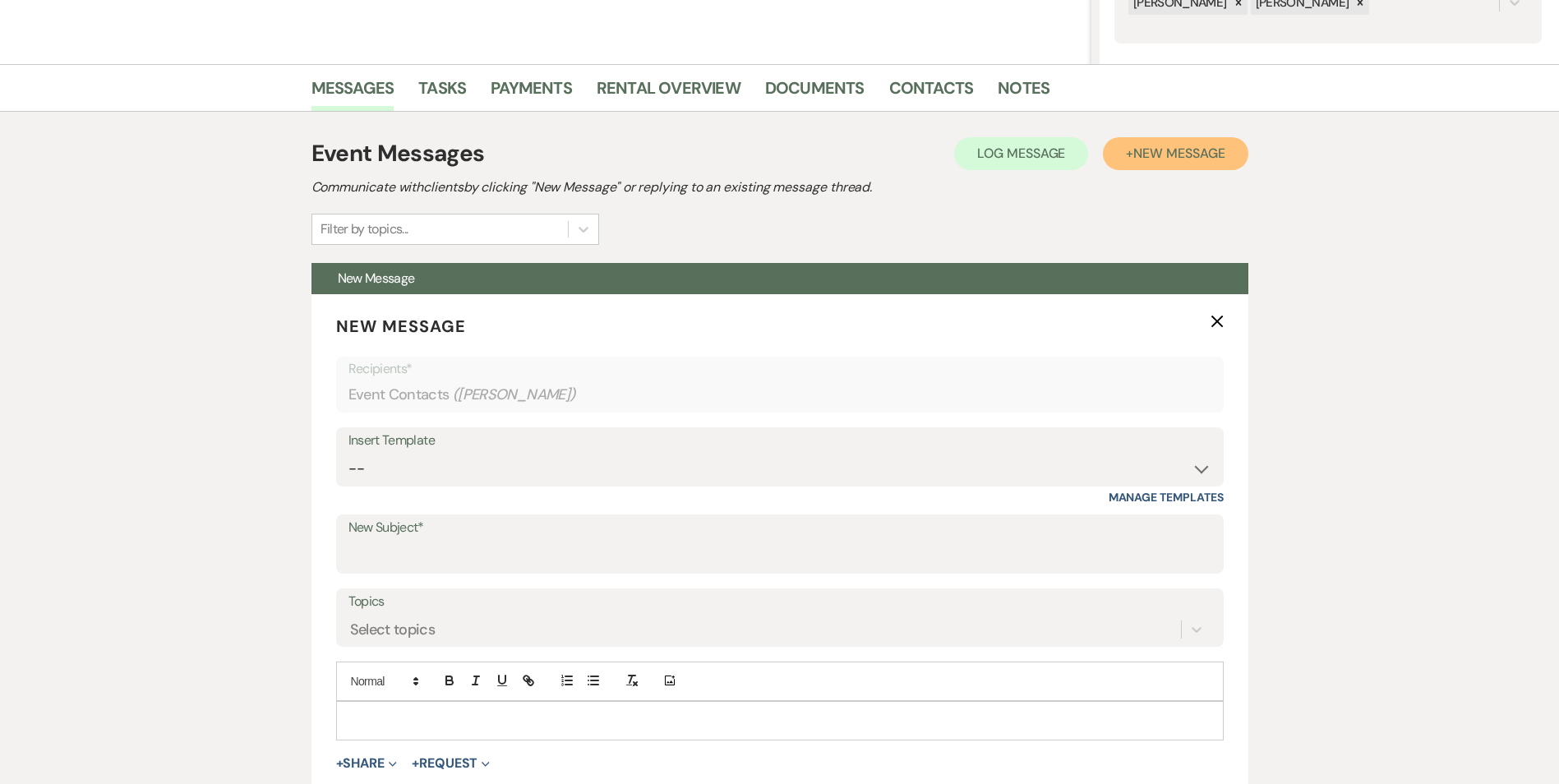
scroll to position [411, 0]
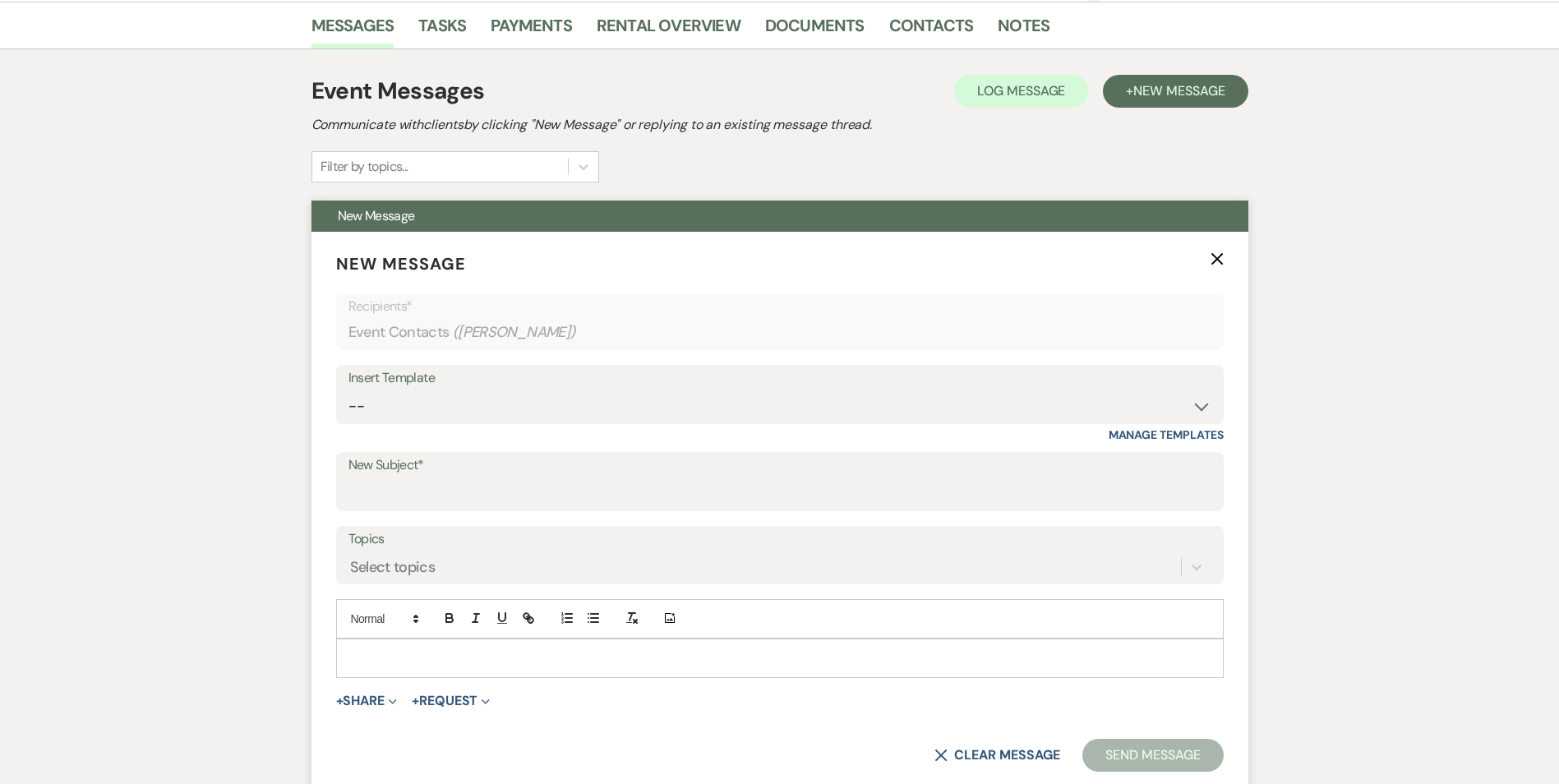
click at [1168, 474] on label "New Subject*" at bounding box center [780, 465] width 863 height 24
click at [1168, 478] on input "New Subject*" at bounding box center [780, 493] width 863 height 32
click at [1195, 400] on select "-- Initial Inquiry Response Tour Request Response Follow Up Contract (Pre-Booke…" at bounding box center [780, 407] width 863 height 32
select select "4818"
click at [348, 391] on select "-- Initial Inquiry Response Tour Request Response Follow Up Contract (Pre-Booke…" at bounding box center [780, 407] width 863 height 32
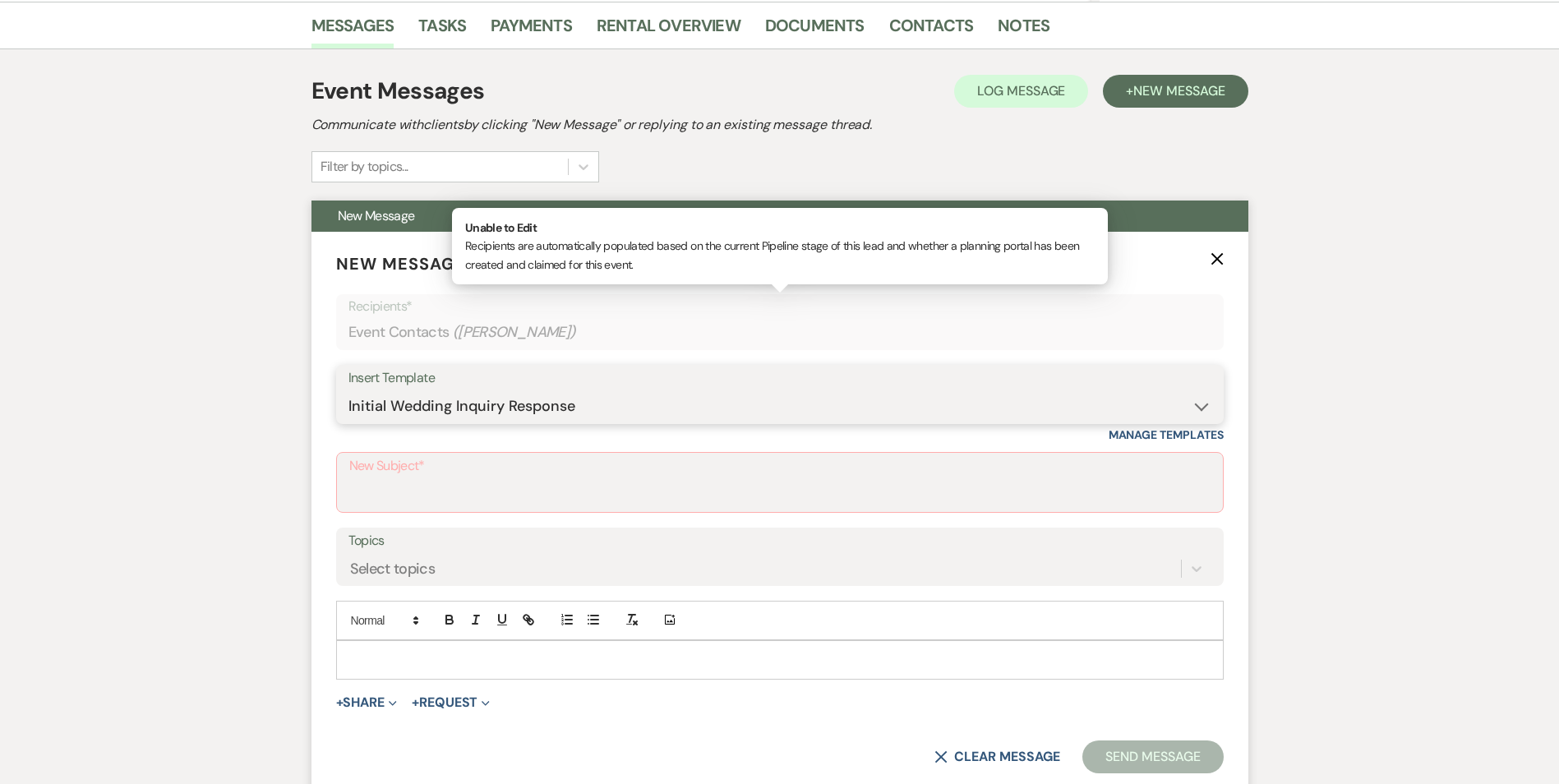
type input "Congratulations from The Asa Waters Mansion"
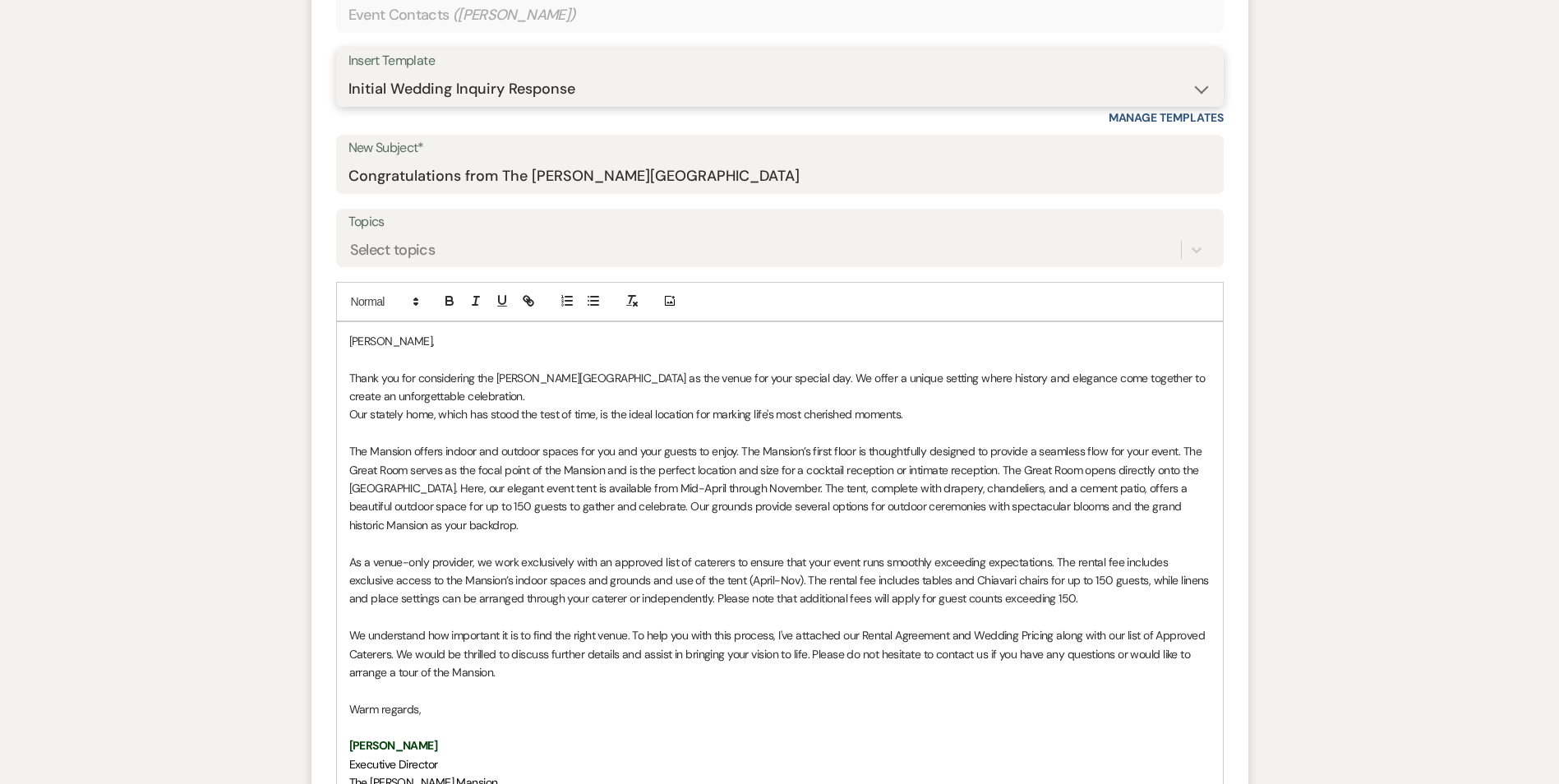
scroll to position [822, 0]
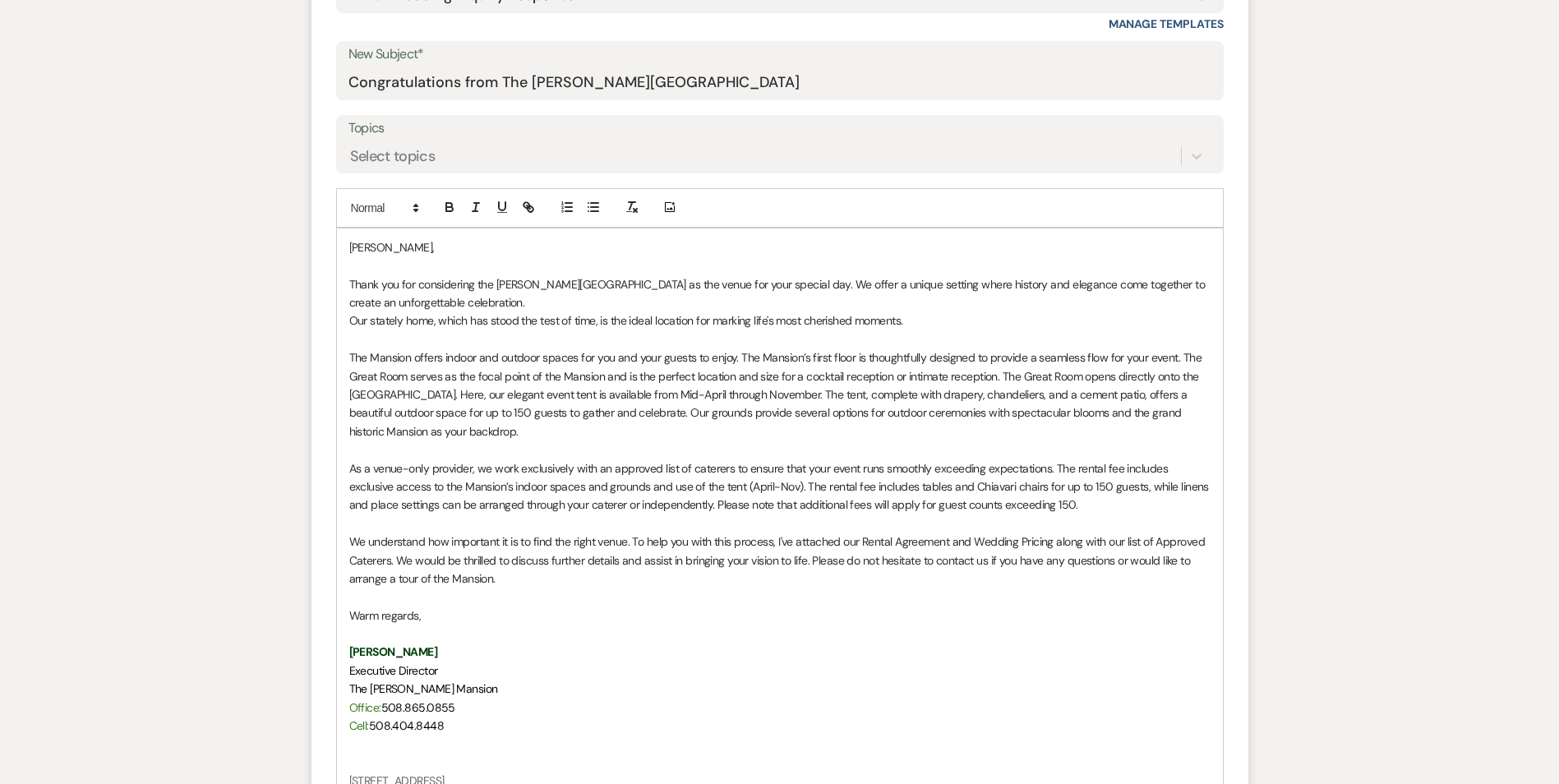
click at [498, 299] on p "Thank you for considering the Asa Waters Mansion as the venue for your special …" at bounding box center [780, 294] width 862 height 37
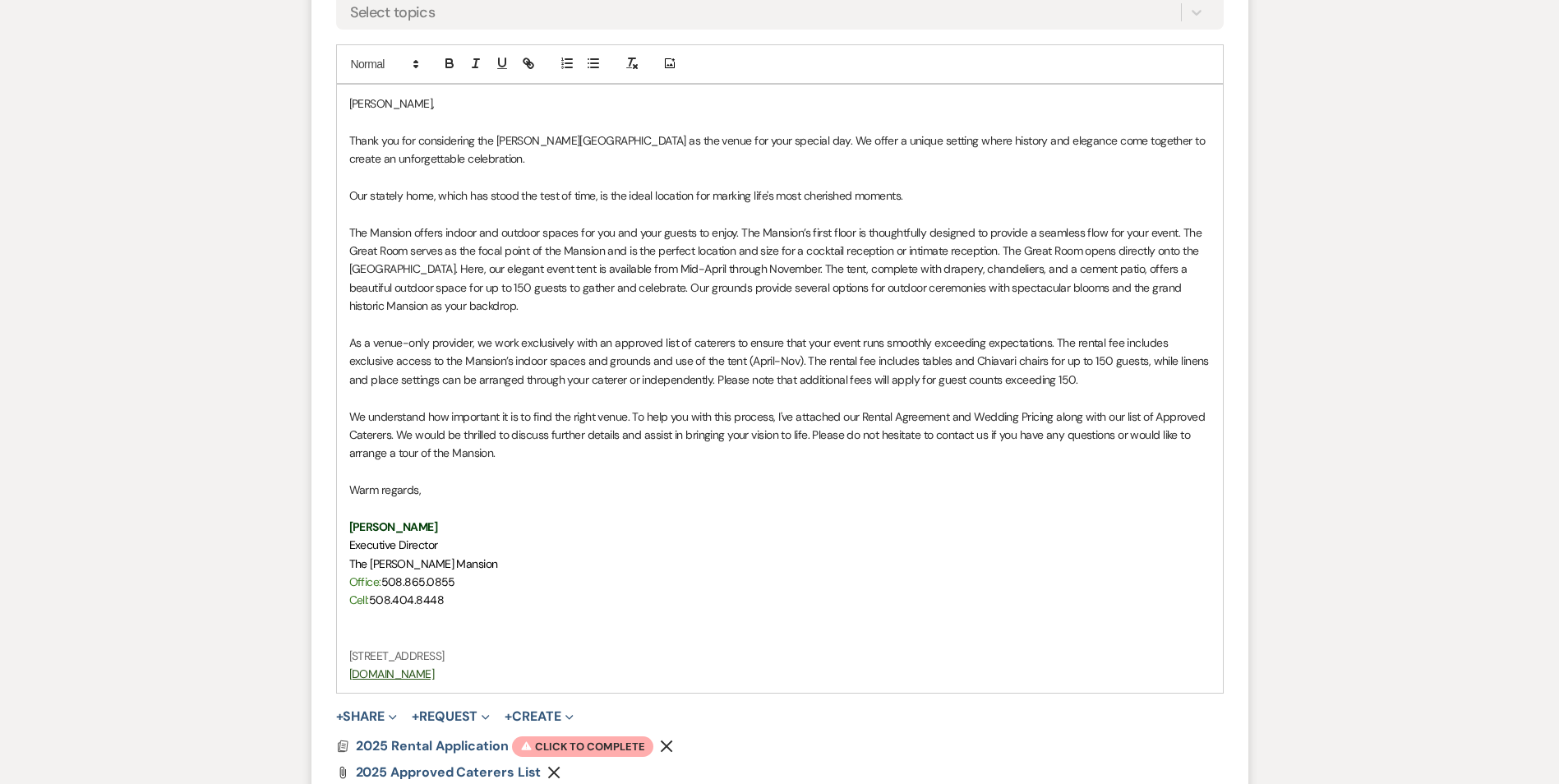
scroll to position [1069, 0]
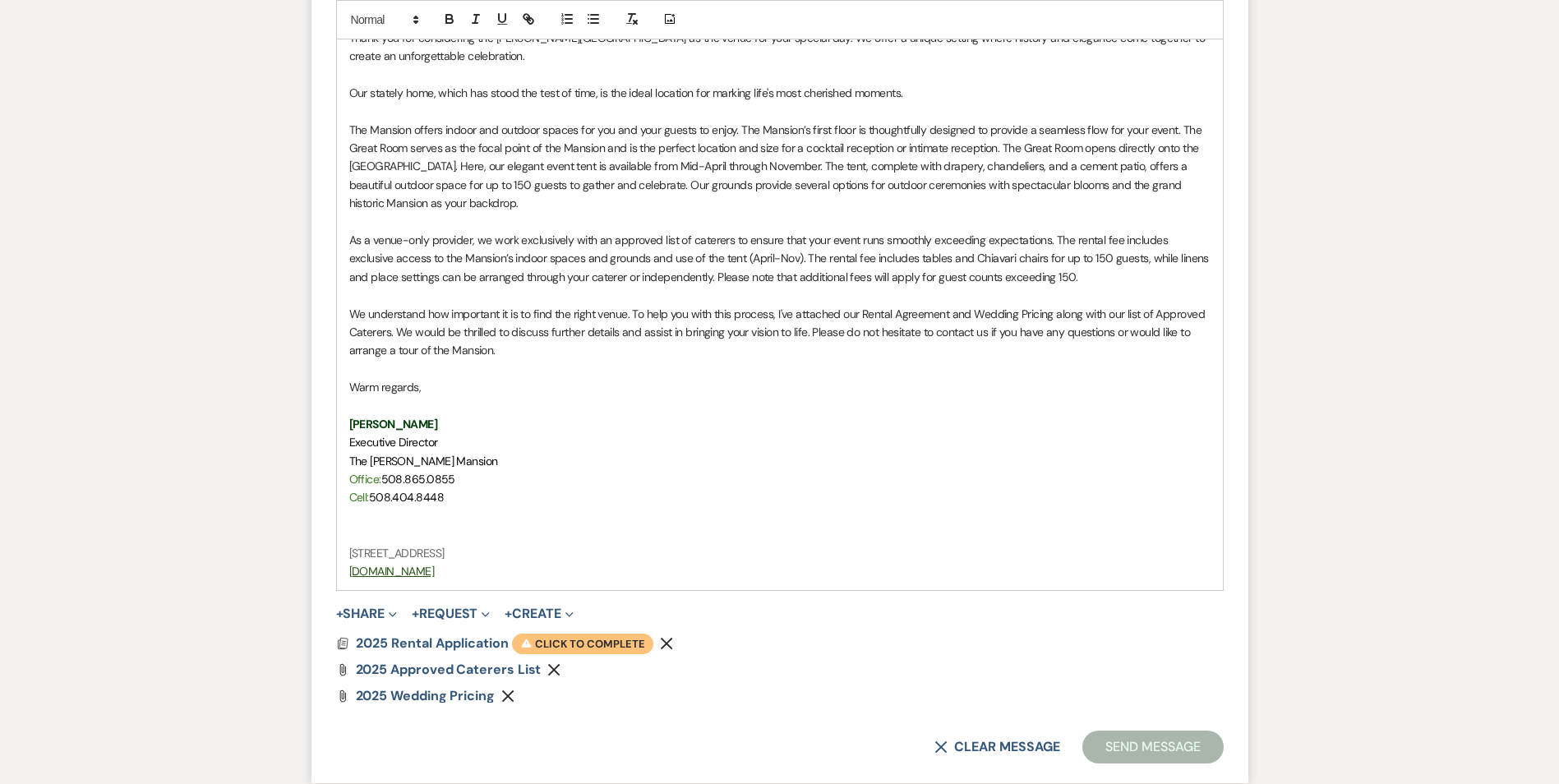
click at [597, 643] on span "Warning Click to complete" at bounding box center [582, 645] width 141 height 22
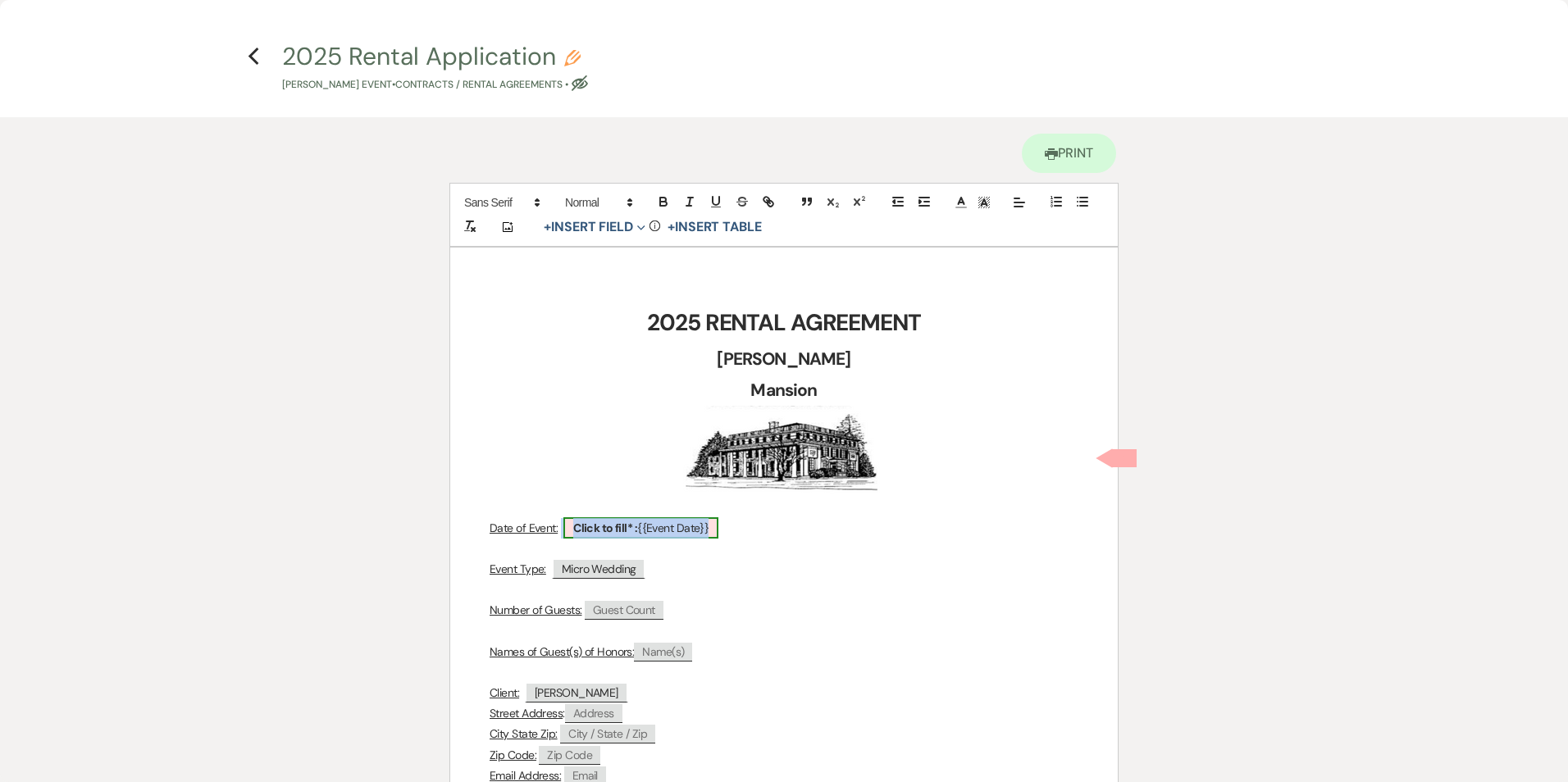
click at [603, 525] on b "Click to fill* :" at bounding box center [605, 528] width 64 height 15
select select "smartCustomField"
select select "owner"
select select "{{eventDate}}"
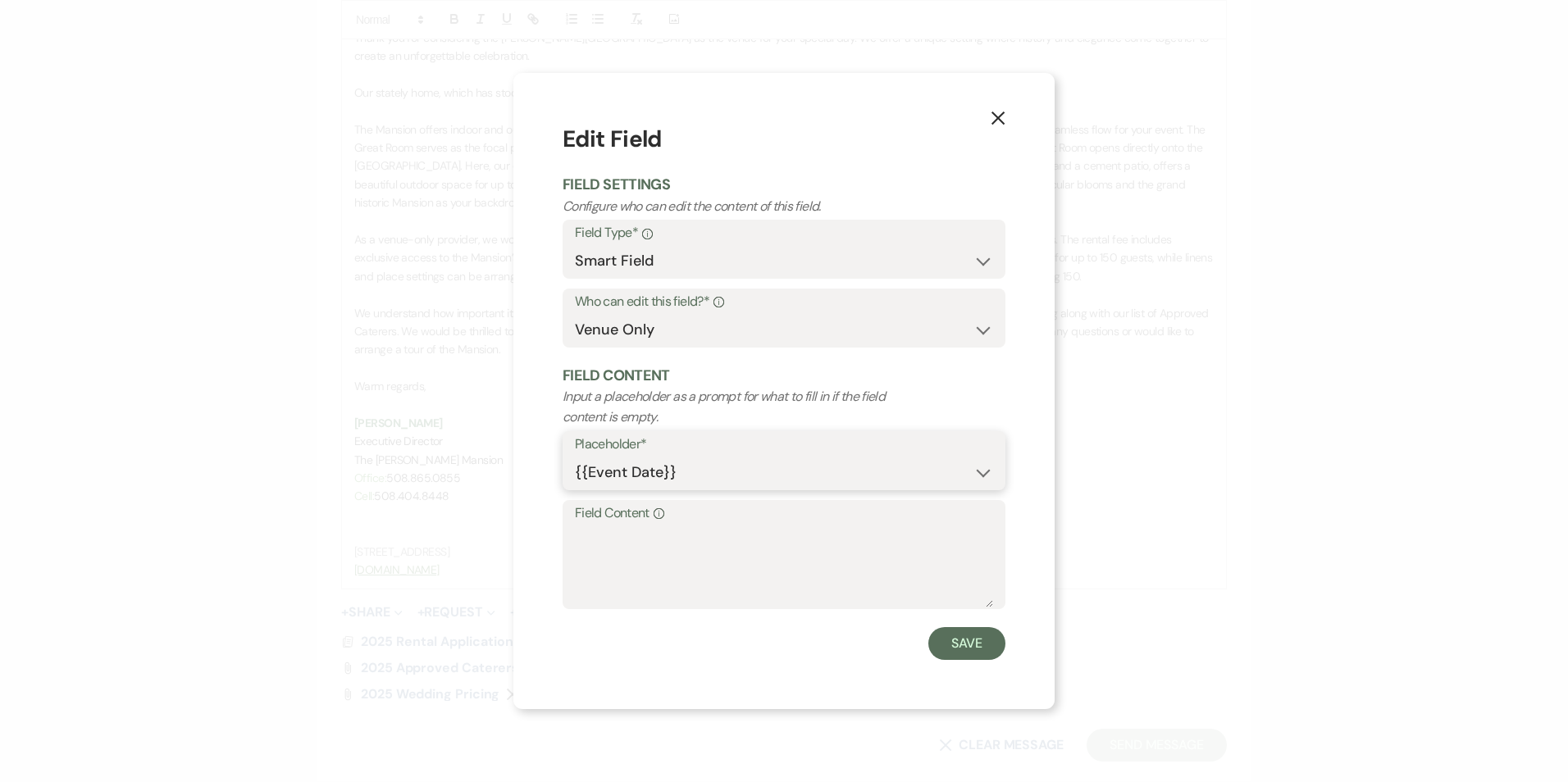
click at [677, 467] on select "{{Event Date}} {{Client Full Name(s)}} {{Client First Name(s)}} {{Venue Name}} …" at bounding box center [784, 472] width 418 height 32
click at [1004, 121] on icon "X" at bounding box center [998, 118] width 15 height 15
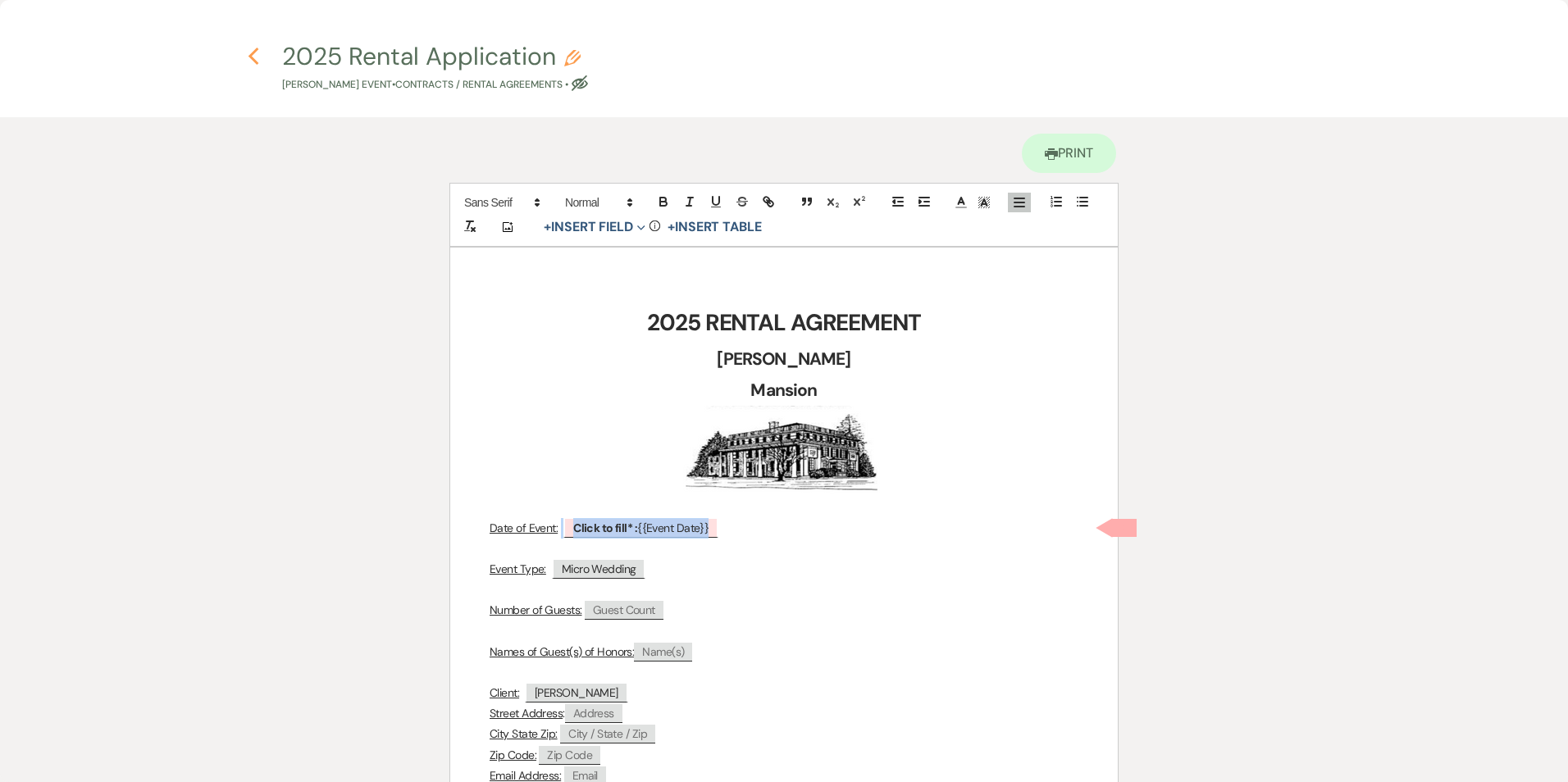
click at [252, 56] on icon "Previous" at bounding box center [253, 57] width 12 height 20
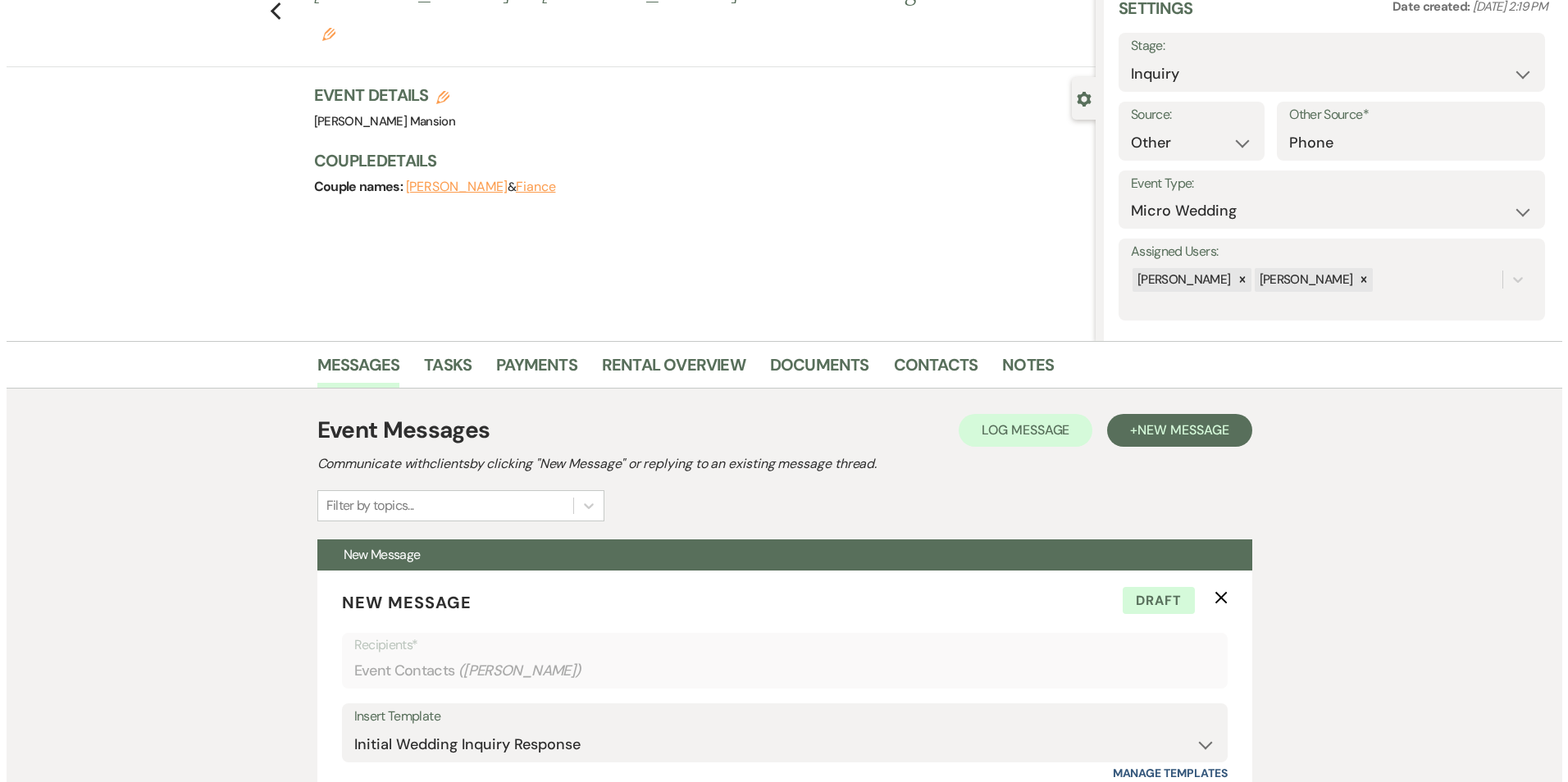
scroll to position [0, 0]
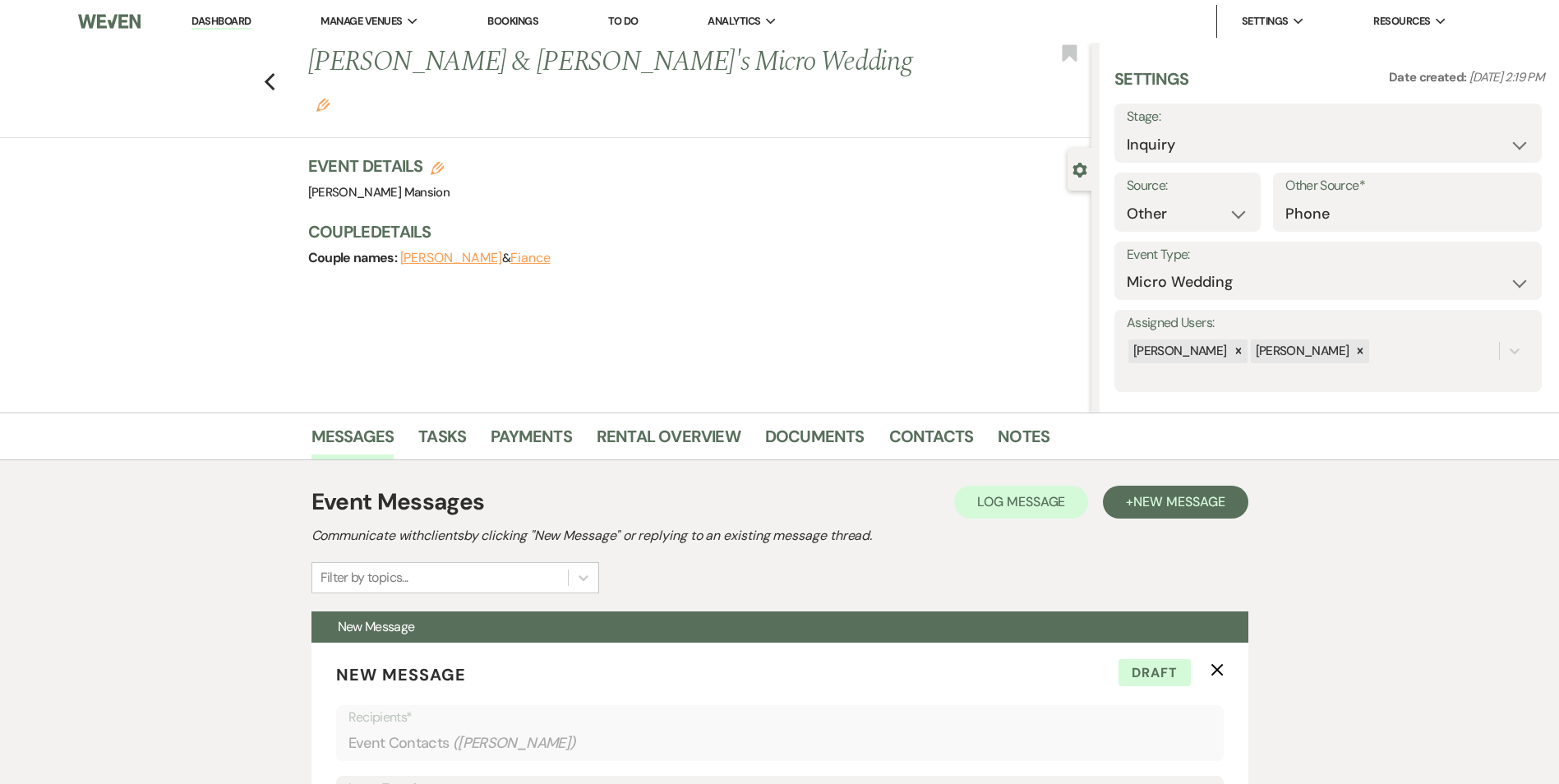
click at [444, 162] on icon "Edit" at bounding box center [438, 169] width 13 height 13
select select "799"
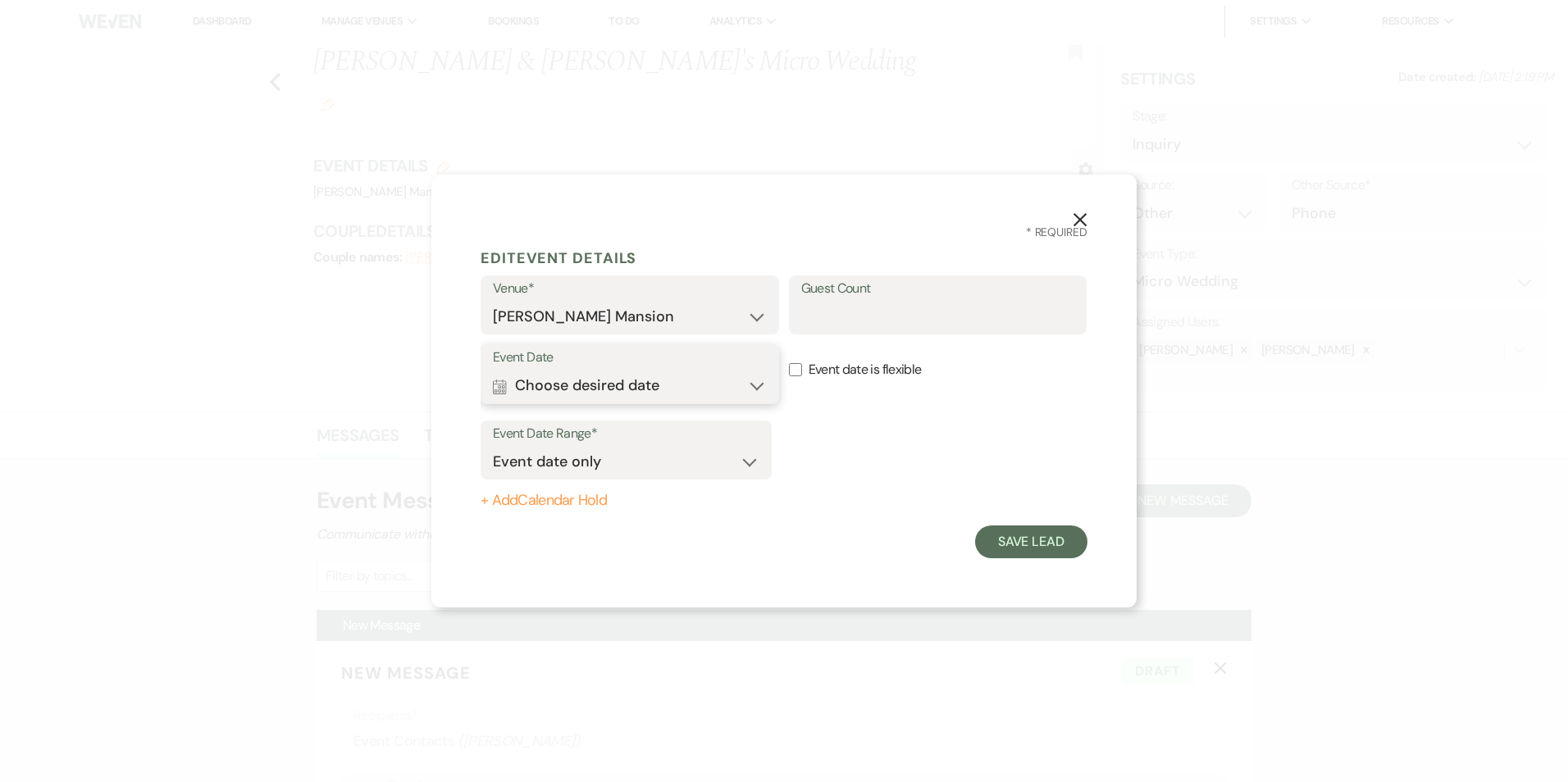
click at [542, 390] on button "Calendar Choose desired date Expand" at bounding box center [630, 386] width 274 height 32
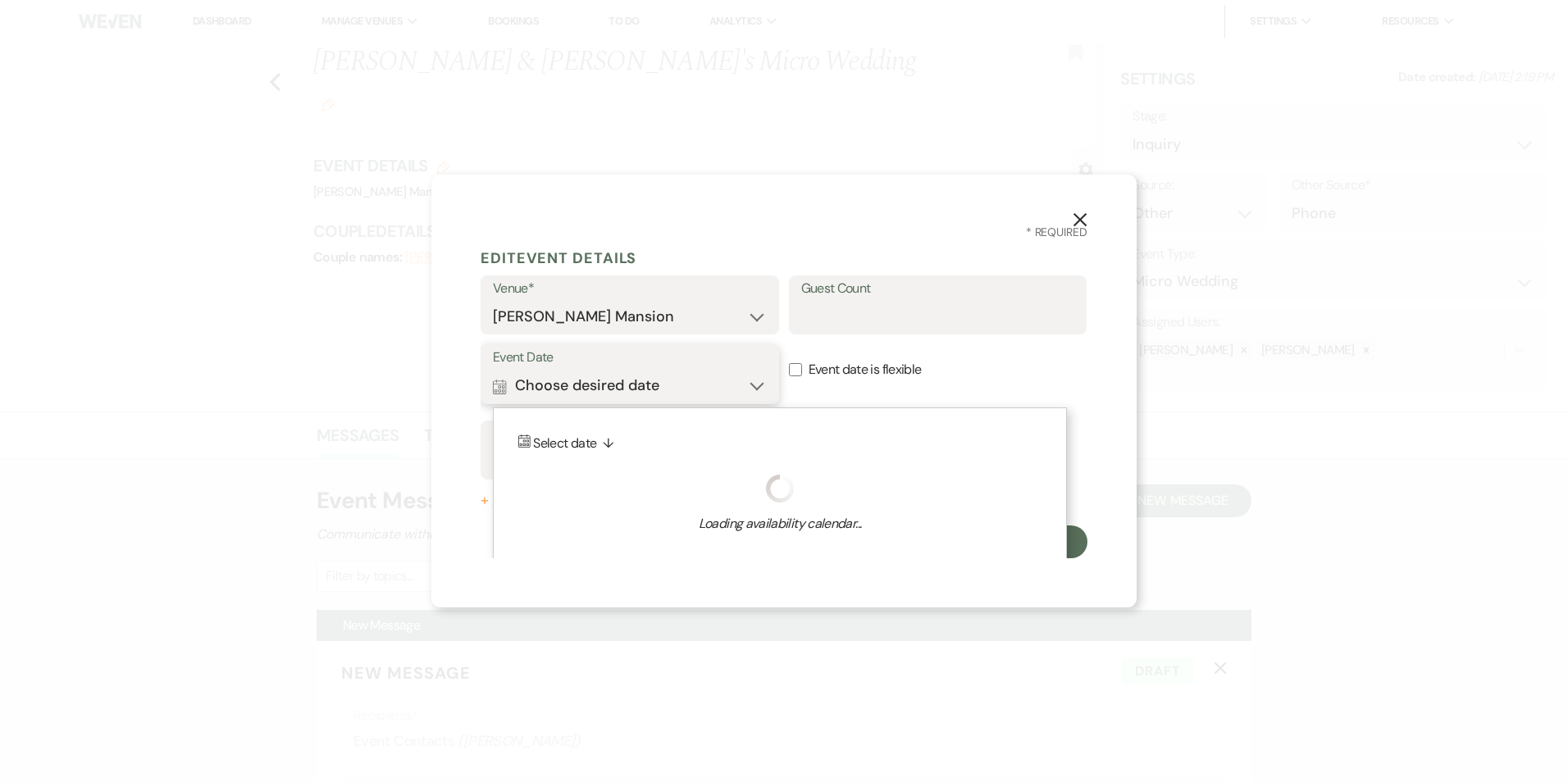
scroll to position [9, 0]
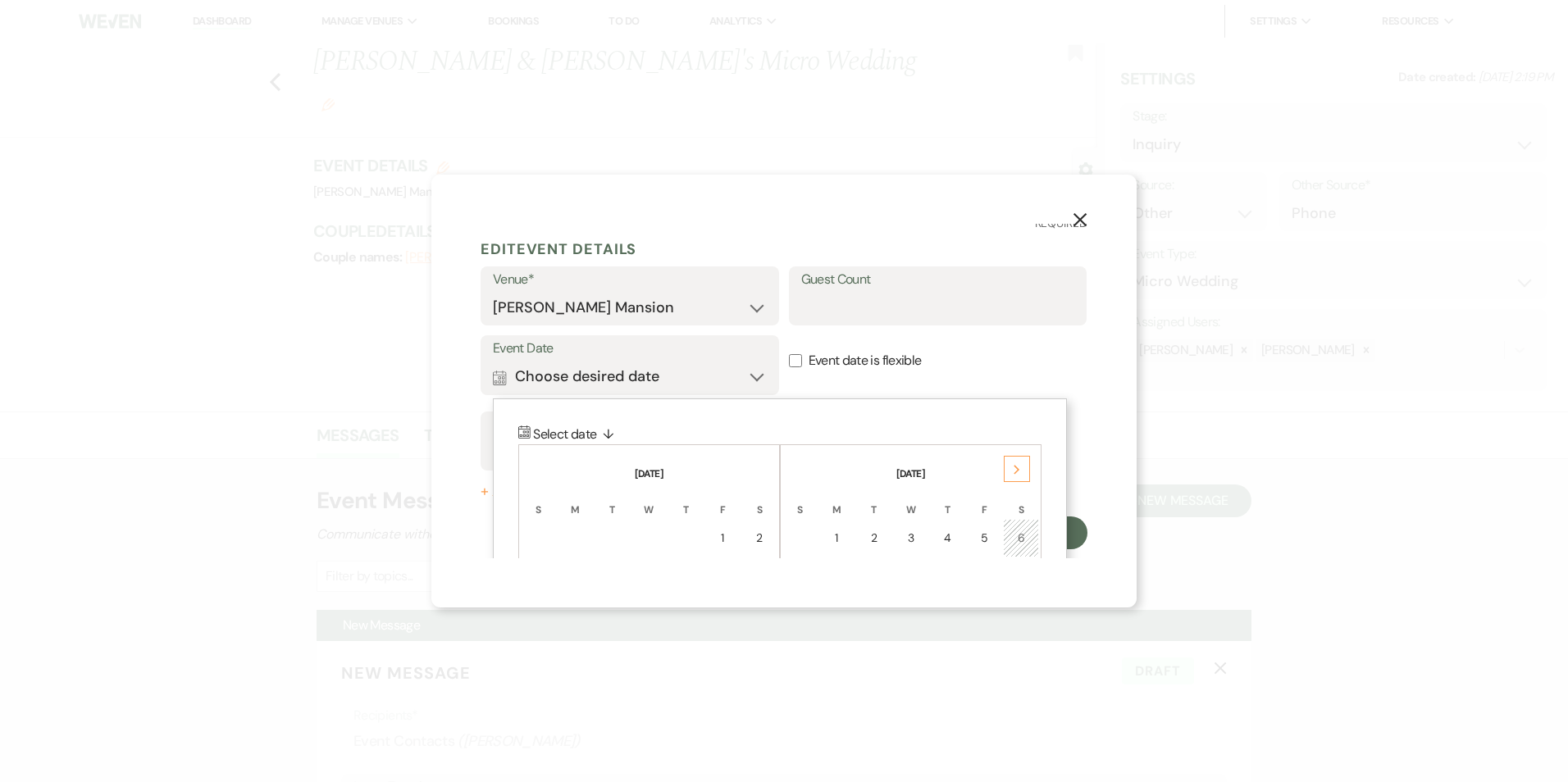
click at [1015, 467] on icon "Next" at bounding box center [1017, 470] width 8 height 10
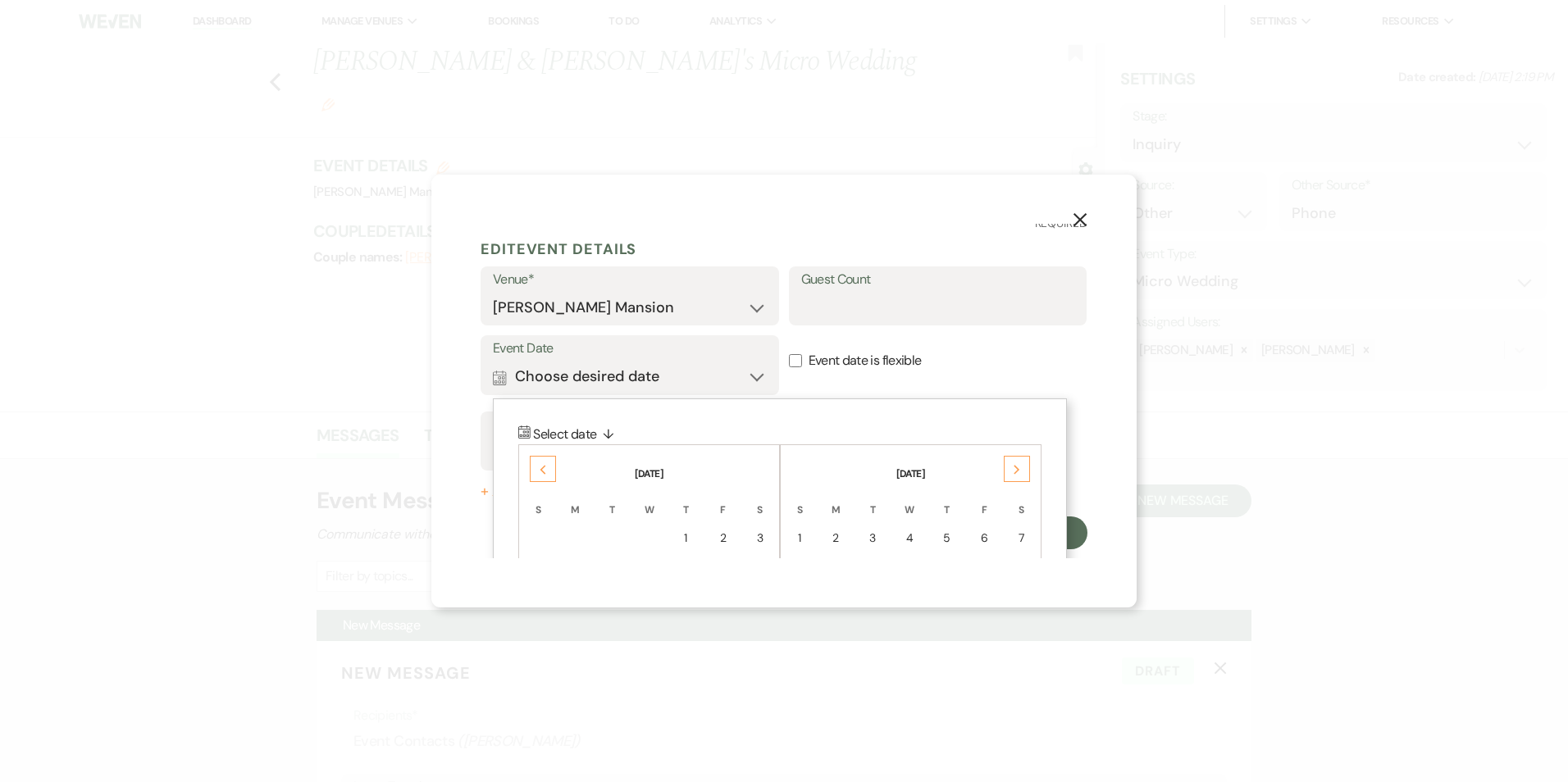
click at [1015, 467] on icon "Next" at bounding box center [1017, 470] width 8 height 10
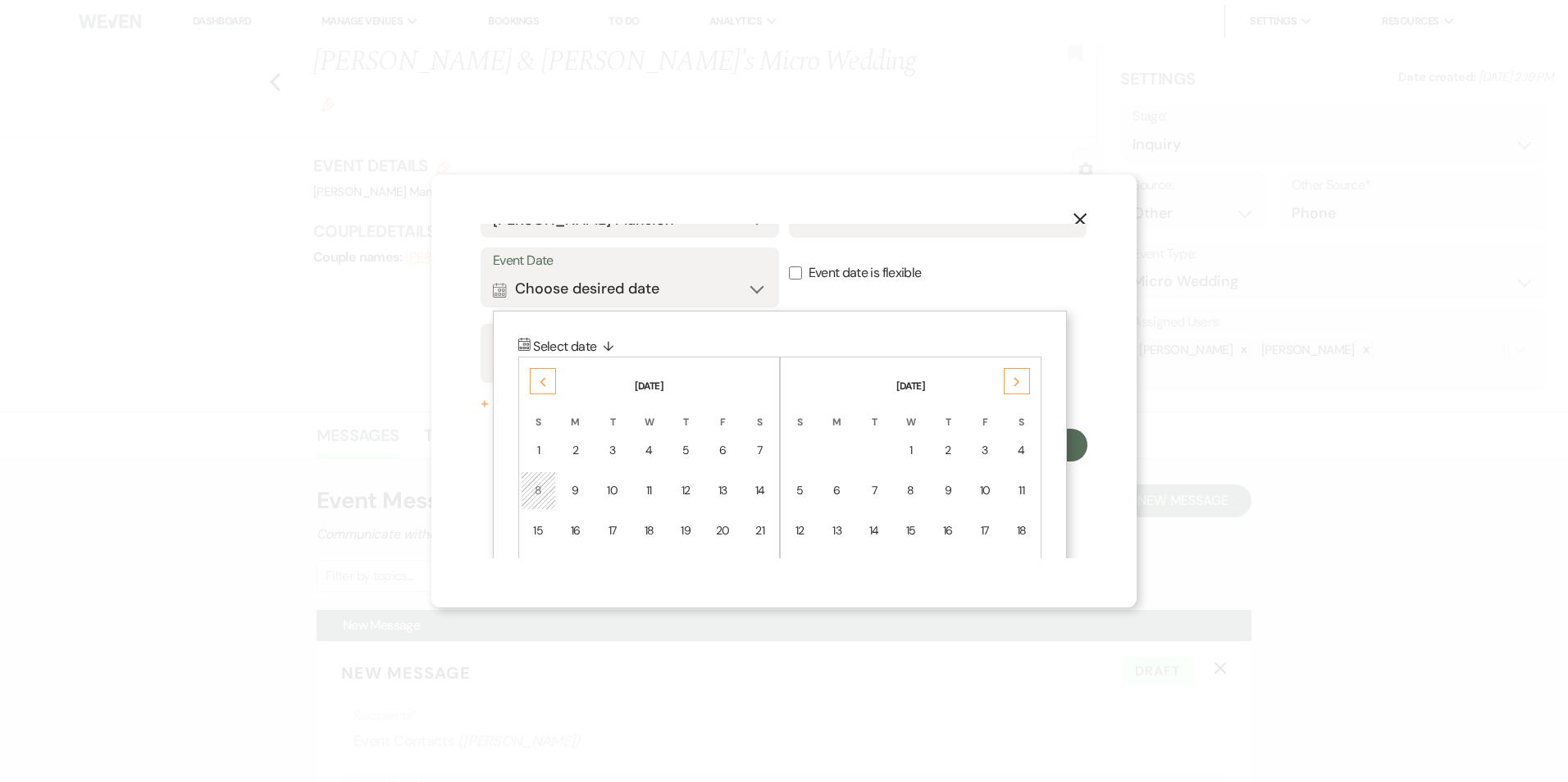
scroll to position [173, 0]
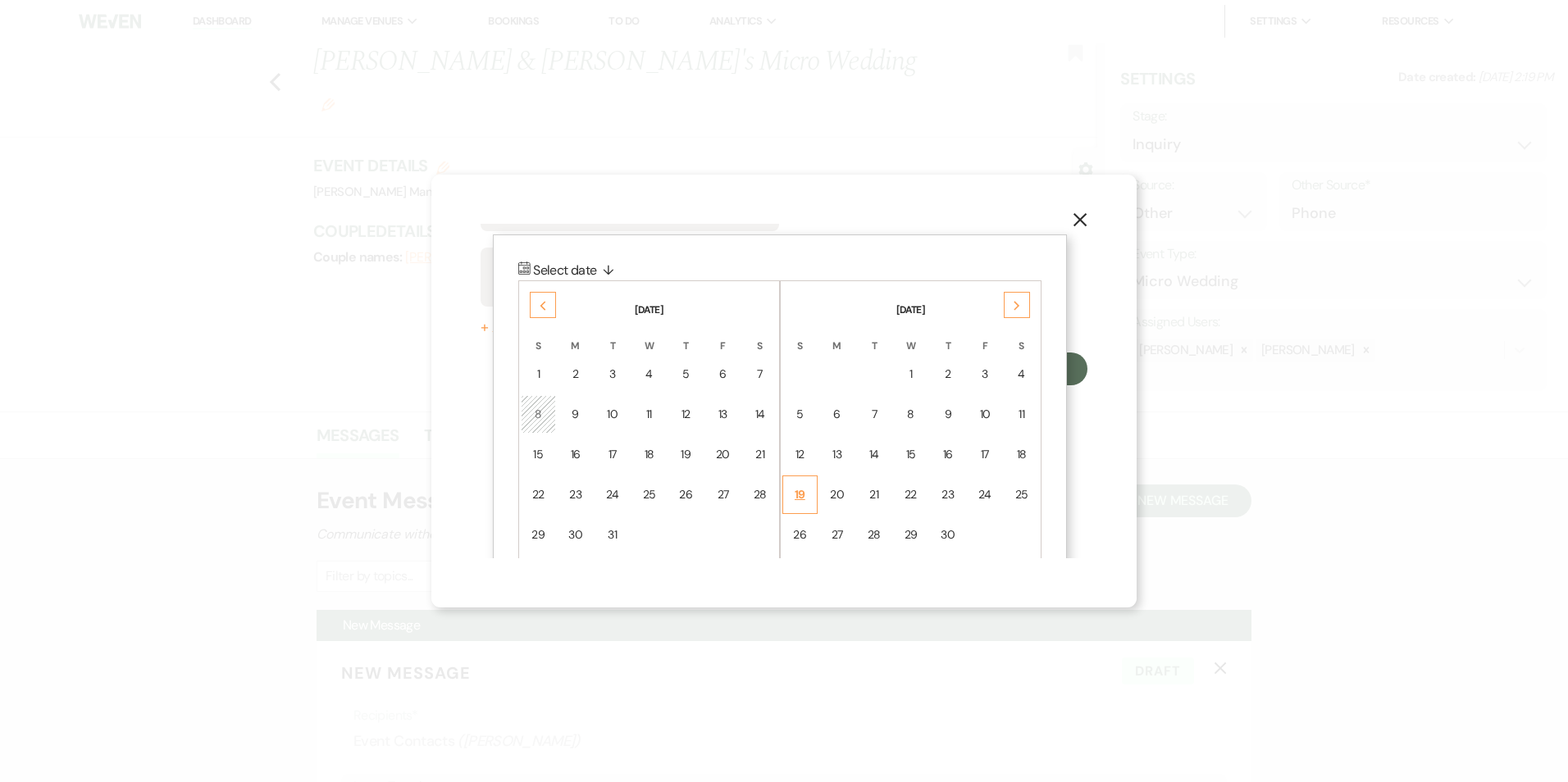
click at [807, 496] on td "19" at bounding box center [800, 495] width 35 height 38
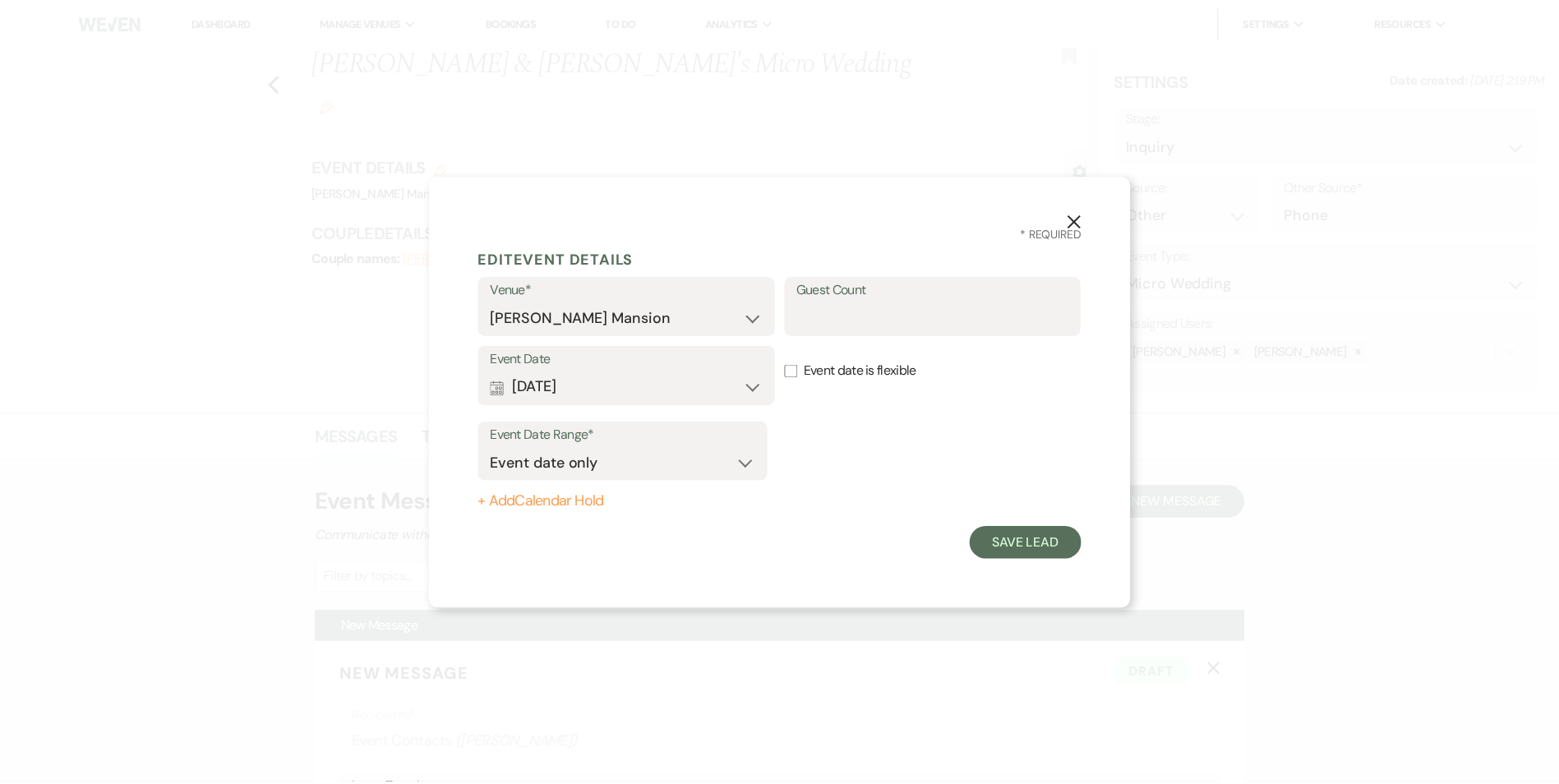
scroll to position [0, 0]
click at [1032, 549] on button "Save Lead" at bounding box center [1033, 543] width 113 height 33
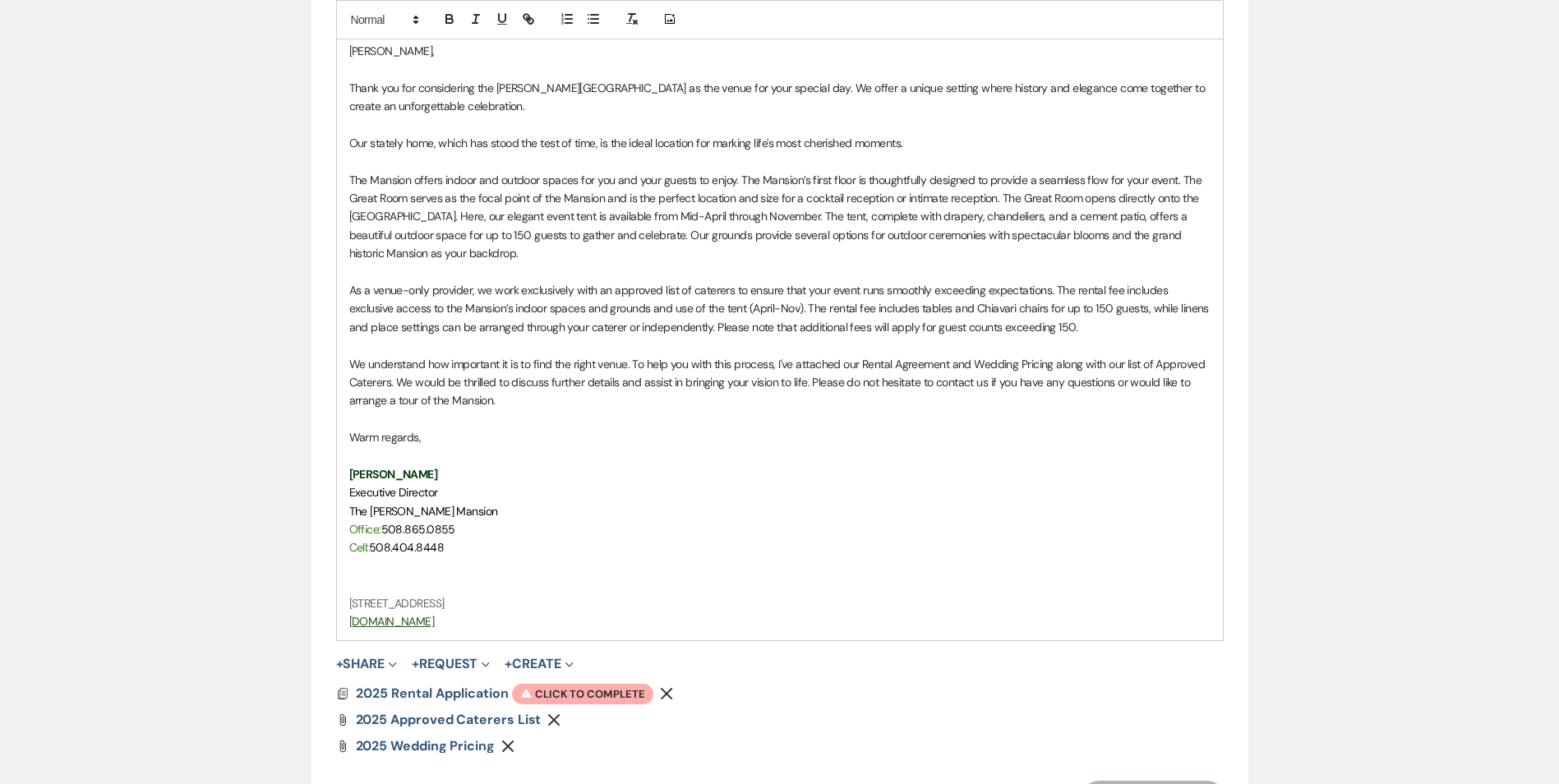
scroll to position [1069, 0]
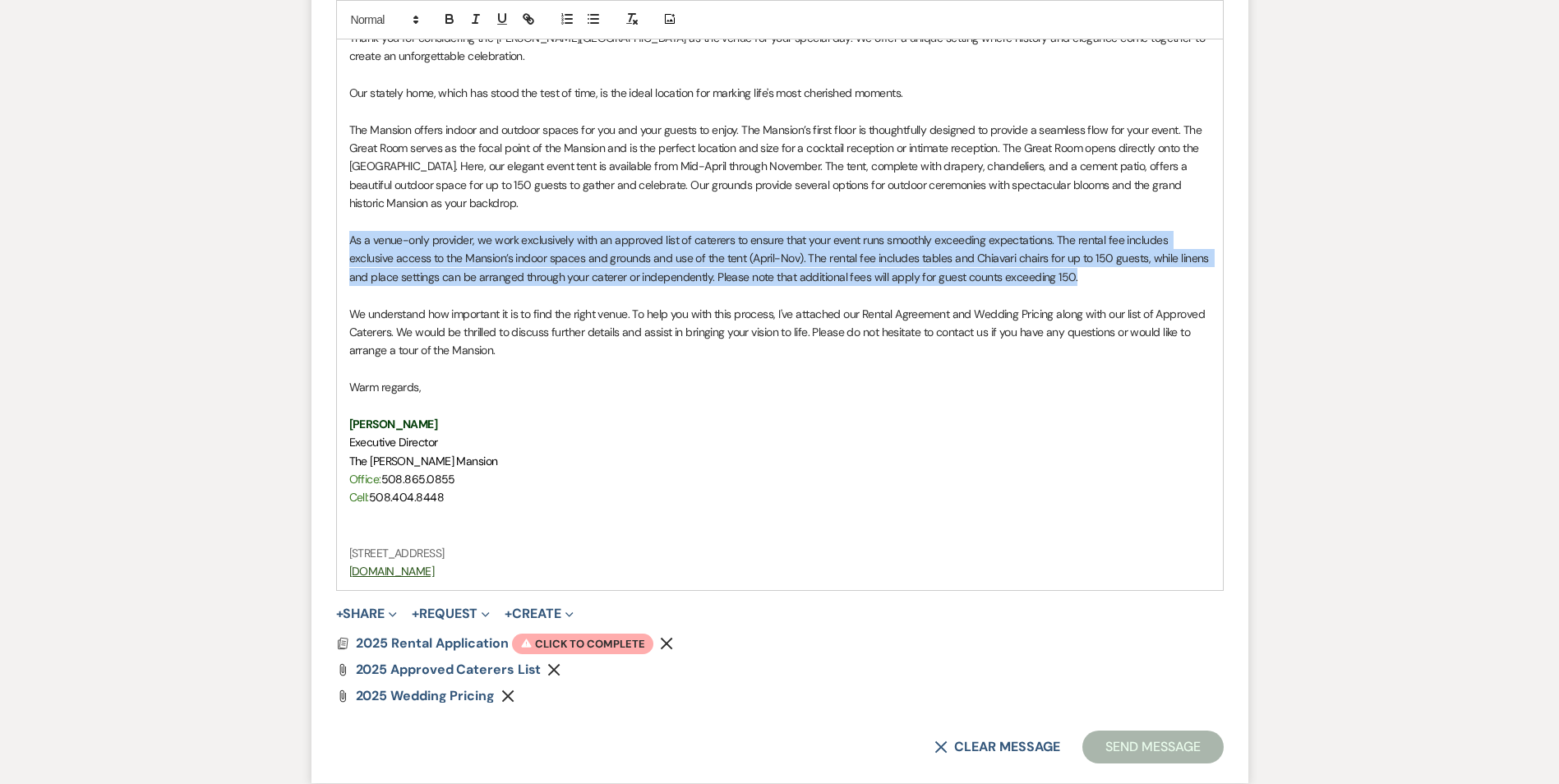
drag, startPoint x: 1044, startPoint y: 281, endPoint x: 337, endPoint y: 233, distance: 708.6
click at [337, 233] on div "Amanda, Thank you for considering the Asa Waters Mansion as the venue for your …" at bounding box center [780, 286] width 886 height 609
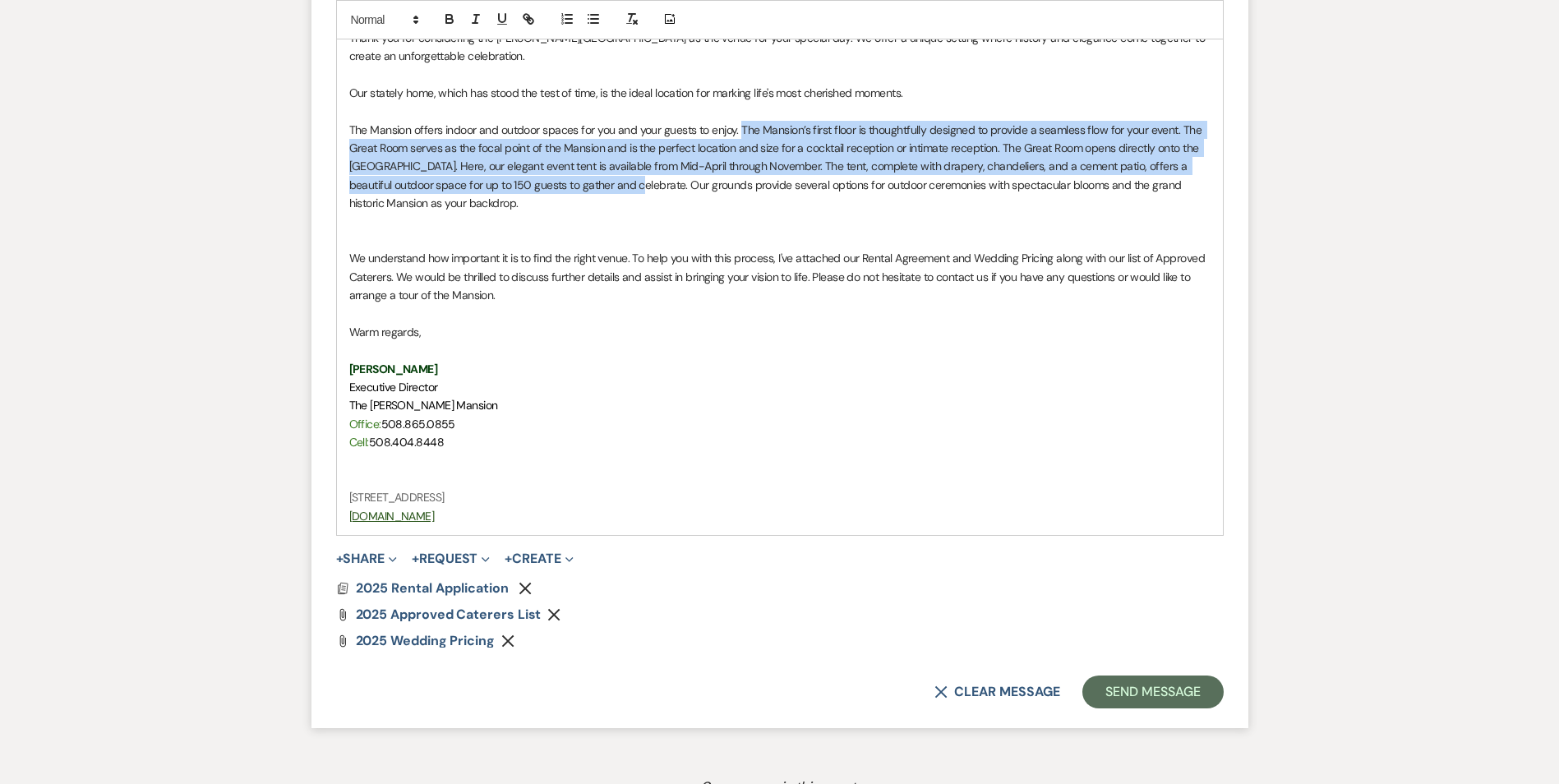
drag, startPoint x: 742, startPoint y: 129, endPoint x: 636, endPoint y: 194, distance: 124.3
click at [636, 194] on p "The Mansion offers indoor and outdoor spaces for you and your guests to enjoy. …" at bounding box center [780, 167] width 862 height 92
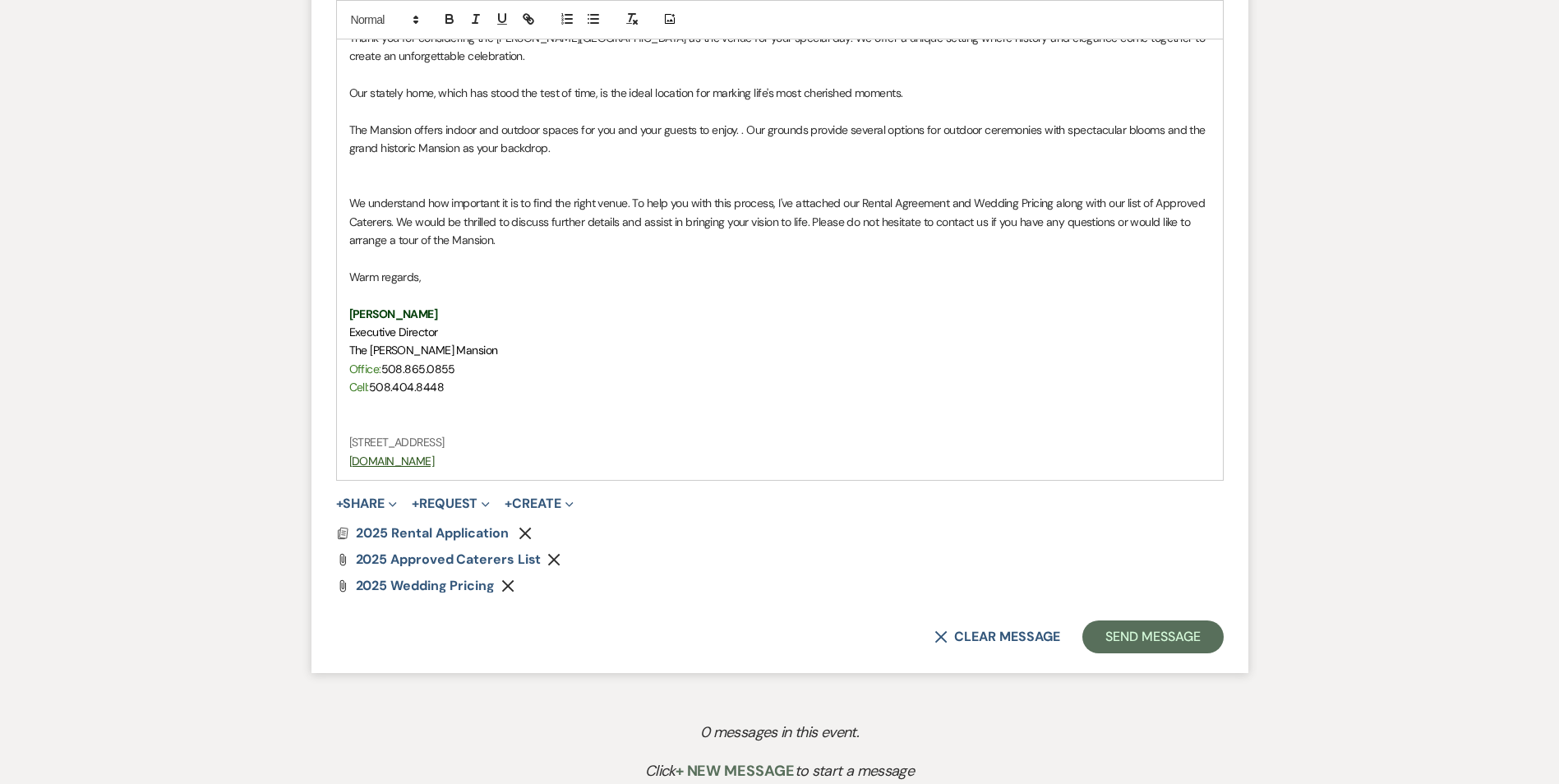
click at [387, 176] on p at bounding box center [780, 185] width 862 height 18
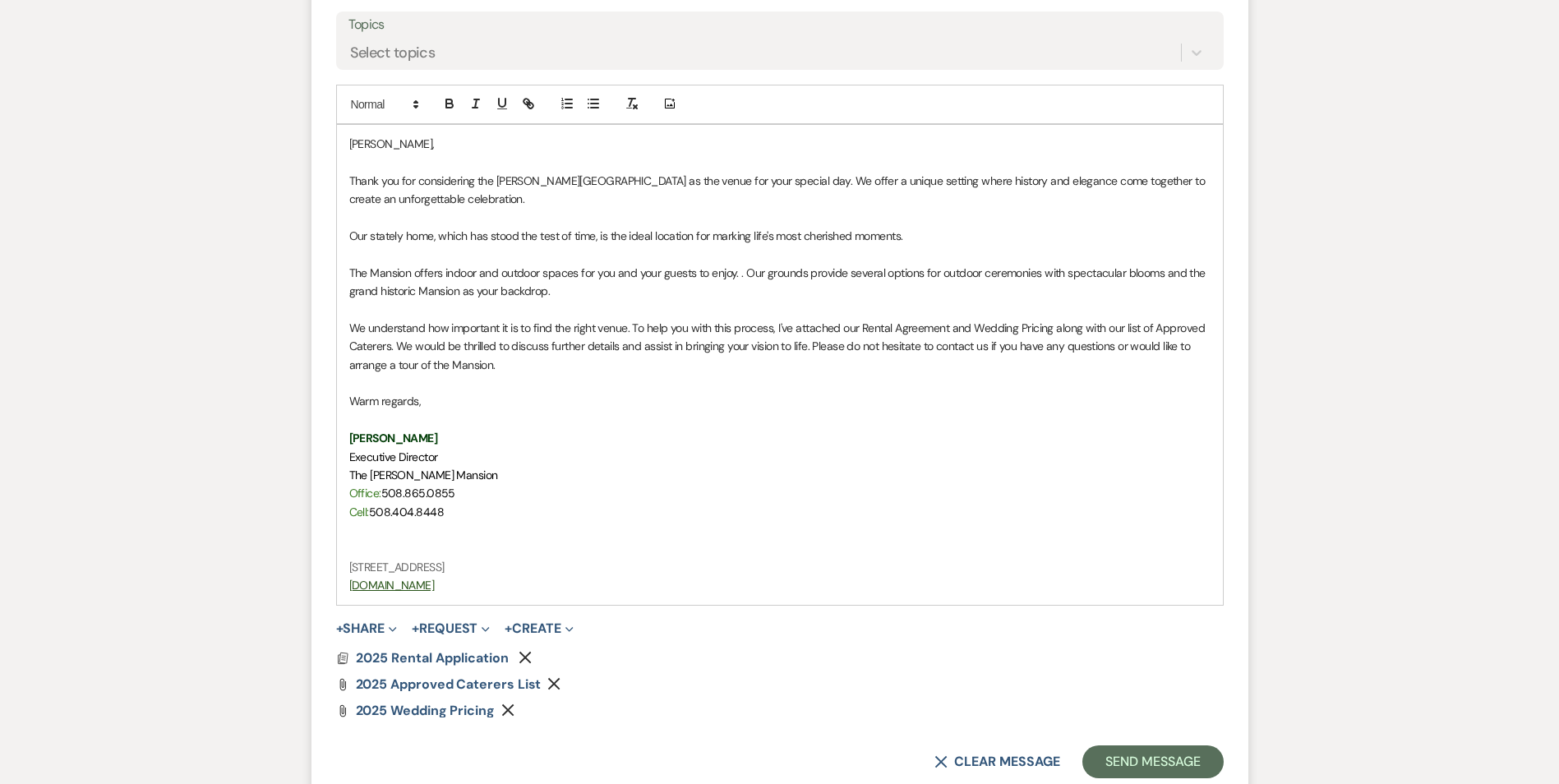
scroll to position [904, 0]
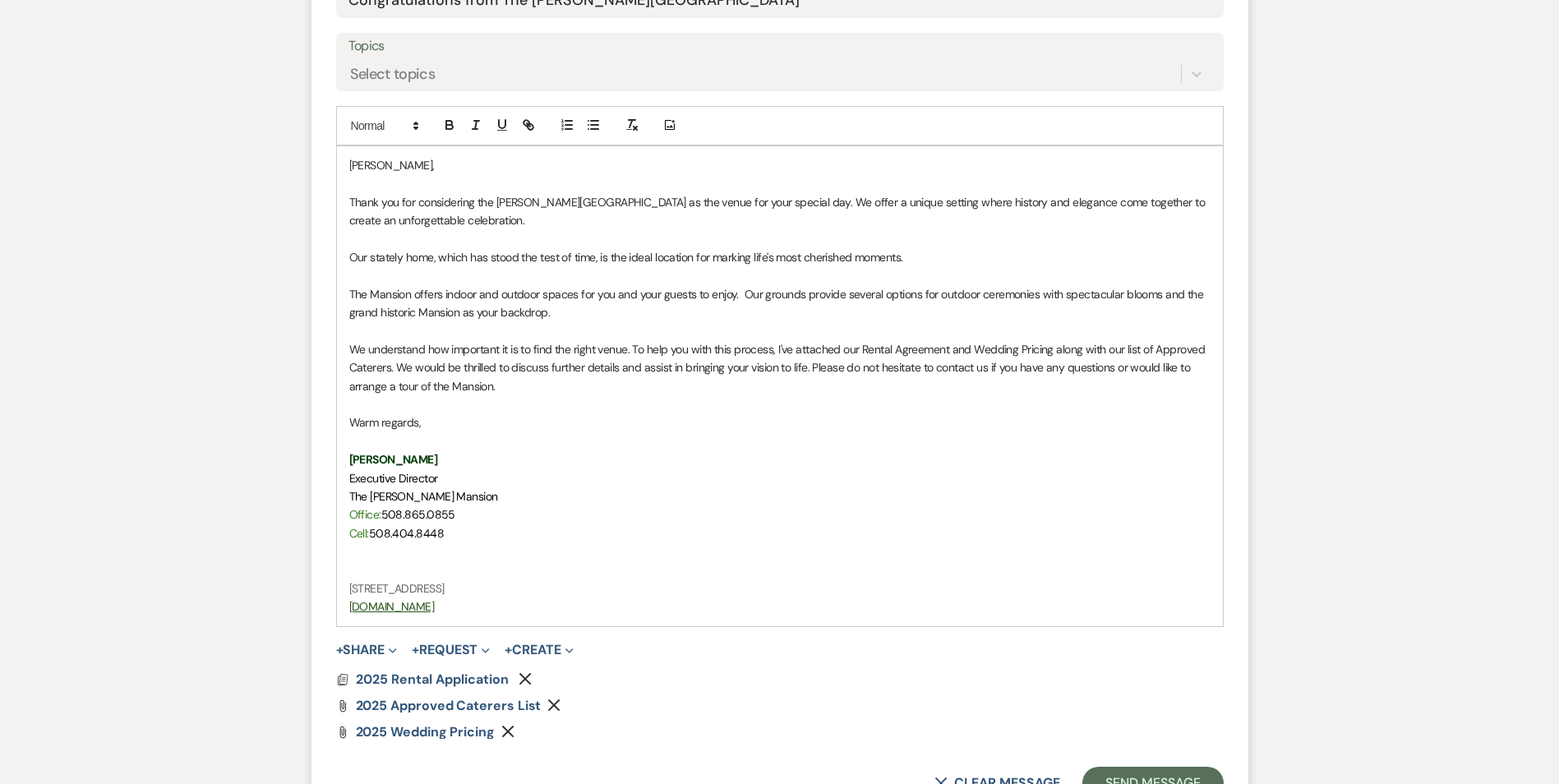
click at [351, 255] on p "Our stately home, which has stood the test of time, is the ideal location for m…" at bounding box center [780, 257] width 862 height 18
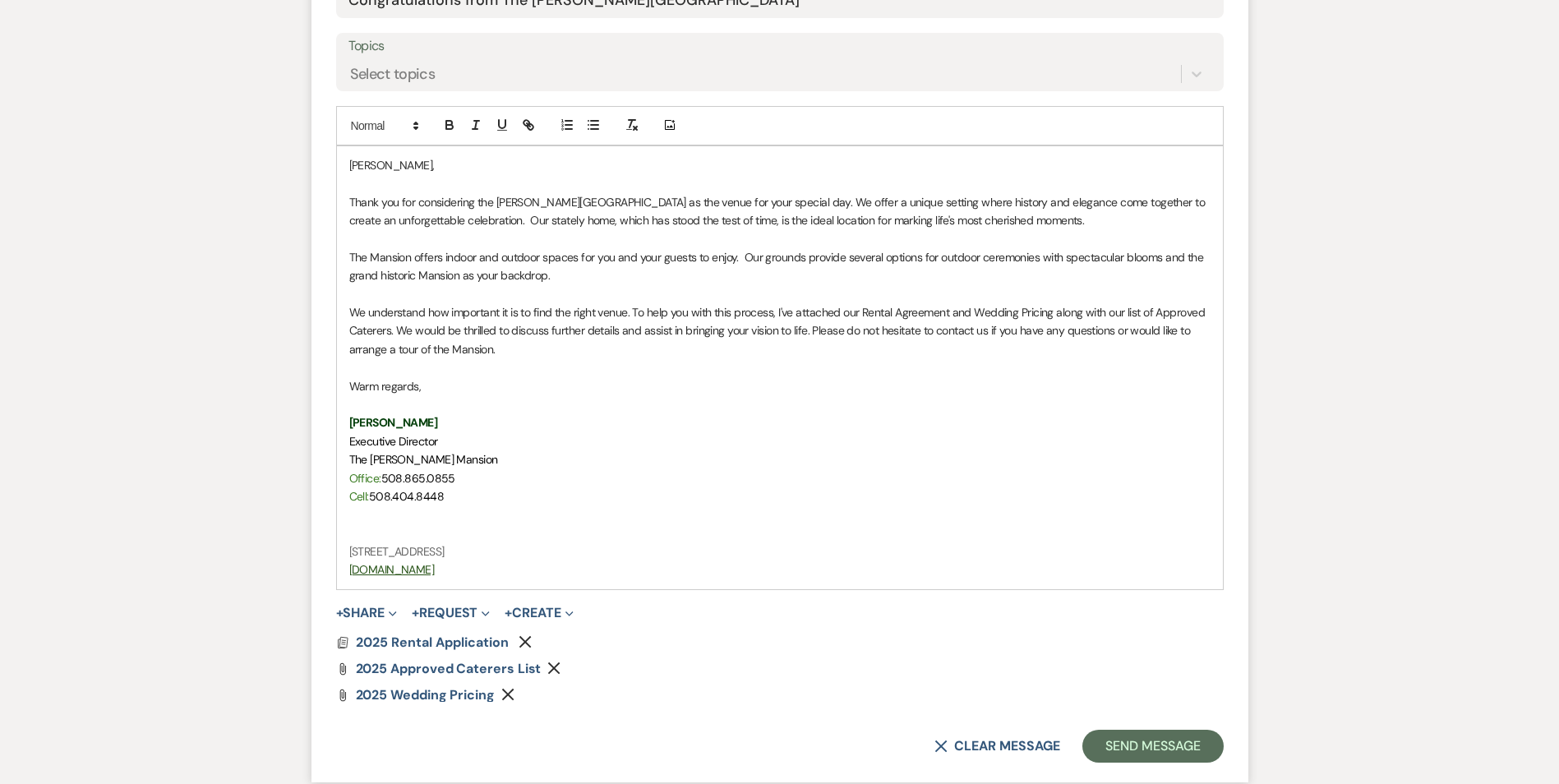
click at [582, 274] on p "The Mansion offers indoor and outdoor spaces for you and your guests to enjoy. …" at bounding box center [780, 266] width 862 height 37
click at [544, 276] on p "The Mansion offers indoor and outdoor spaces for you and your guests to enjoy. …" at bounding box center [780, 266] width 862 height 37
click at [547, 276] on p "The Mansion offers indoor and outdoor spaces for you and your guests to enjoy. …" at bounding box center [780, 266] width 862 height 37
click at [1051, 276] on p "The Mansion offers indoor and outdoor spaces for you and your guests to enjoy. …" at bounding box center [780, 266] width 862 height 37
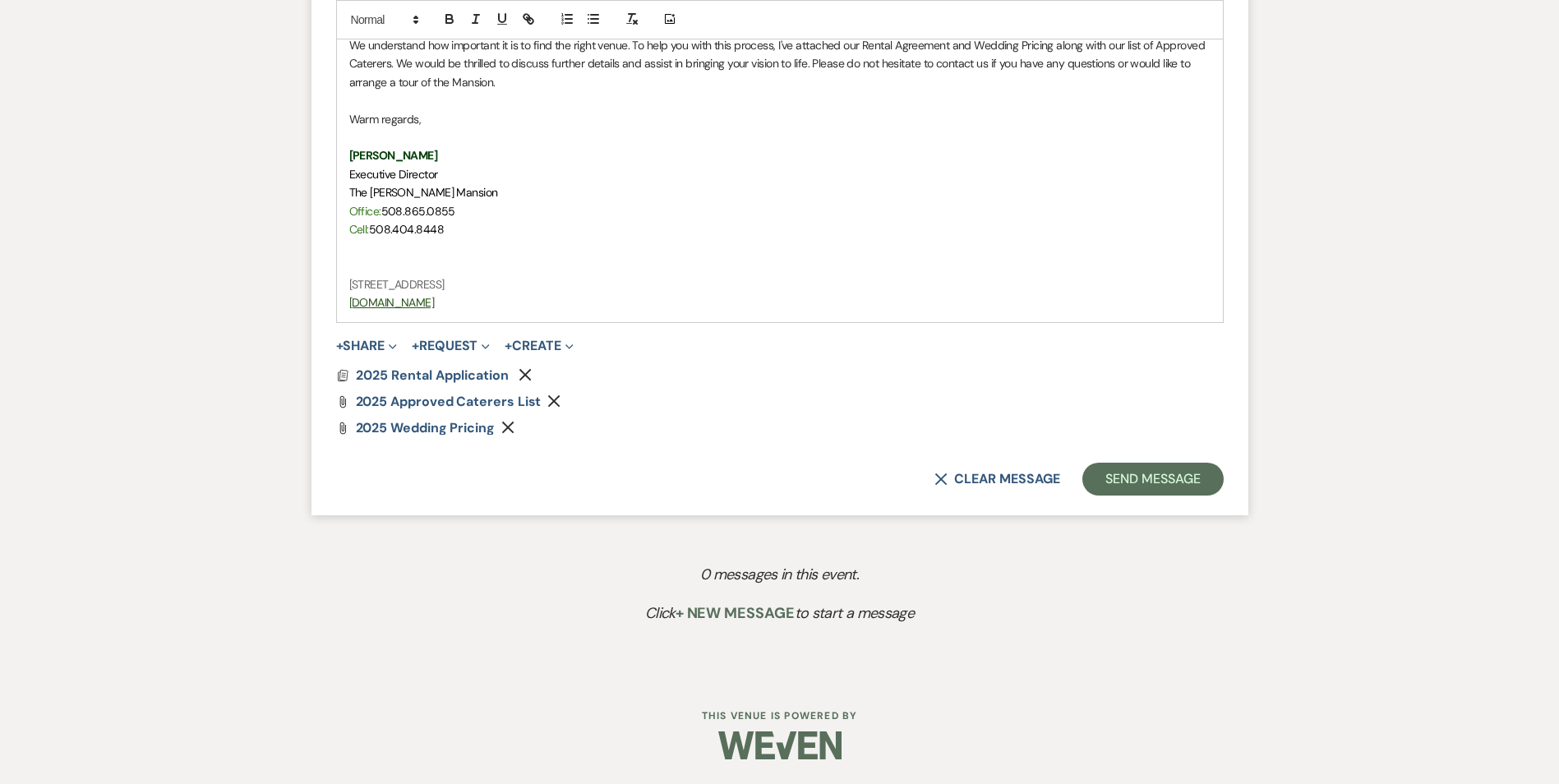
scroll to position [678, 0]
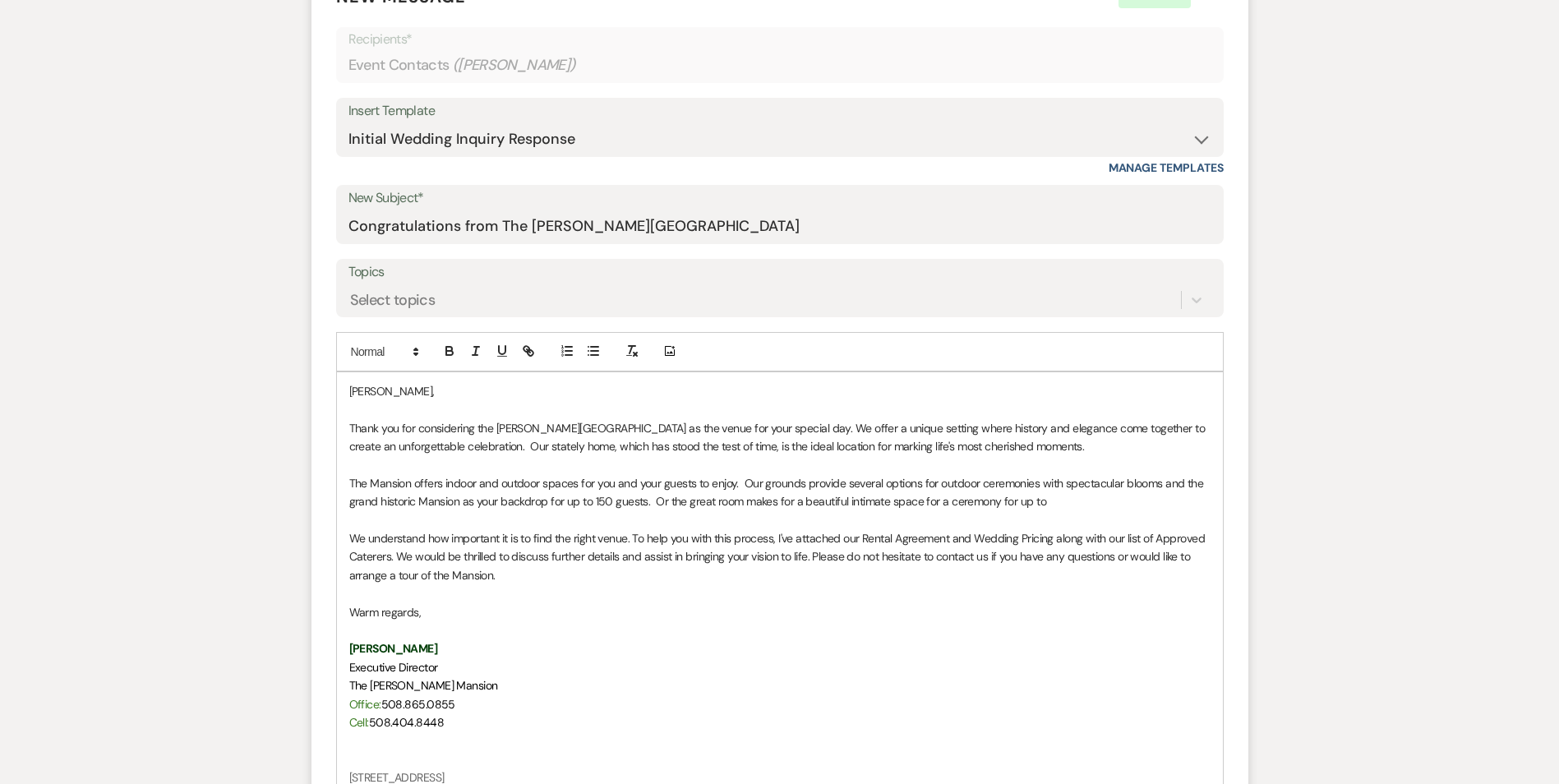
click at [352, 683] on span "The Asa Waters Mansion" at bounding box center [423, 685] width 149 height 15
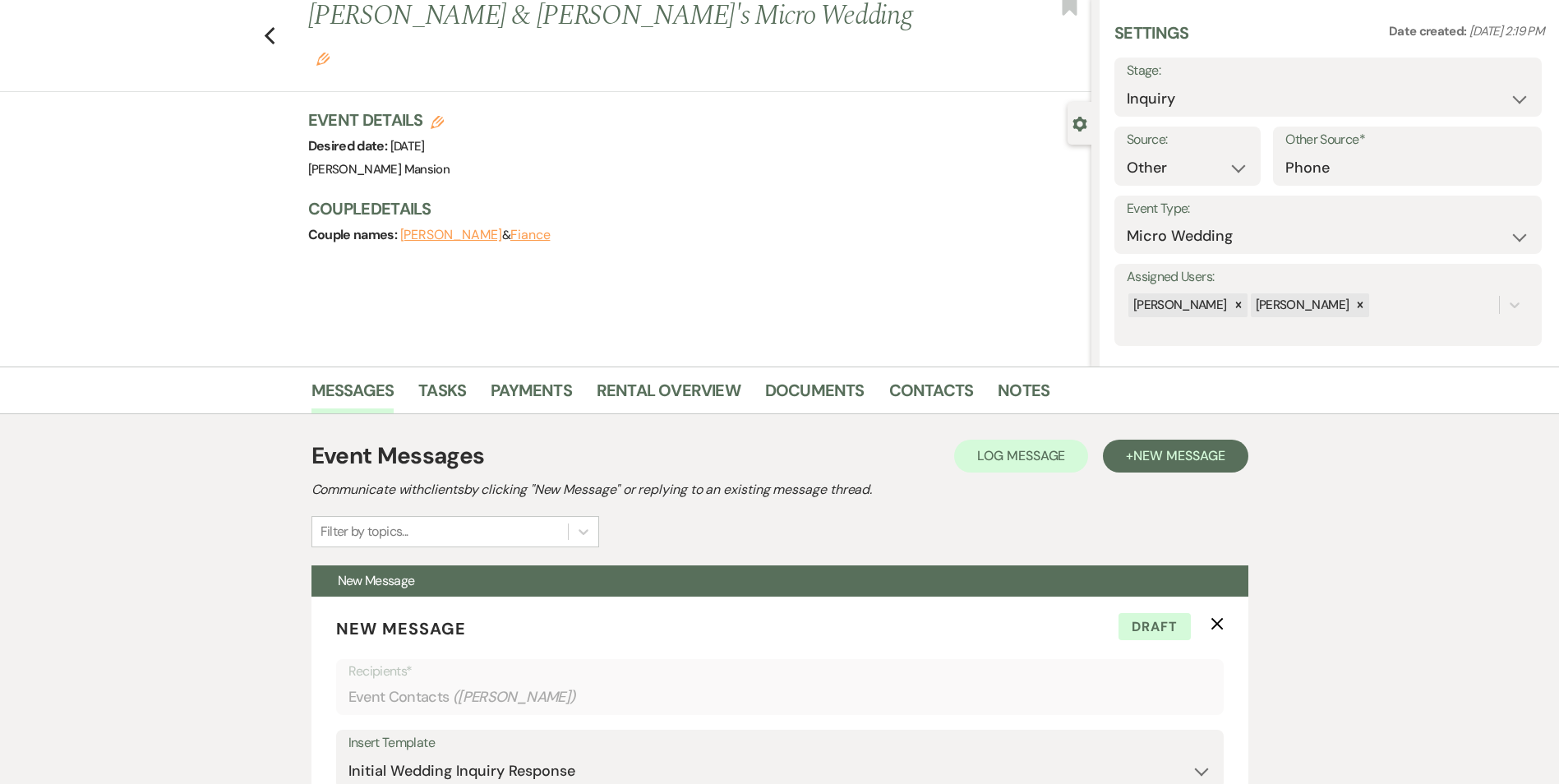
scroll to position [0, 0]
